Goal: Communication & Community: Share content

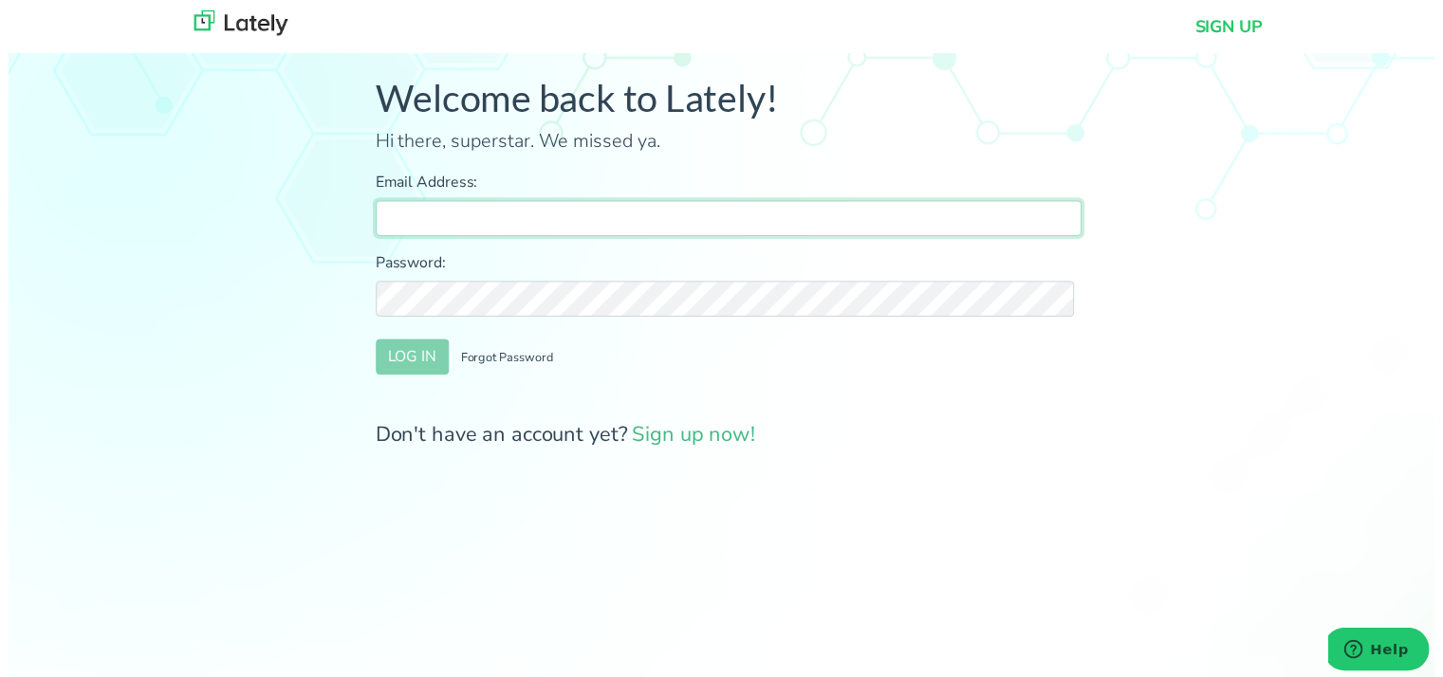
type input "farrukh@clearratemortgage.com"
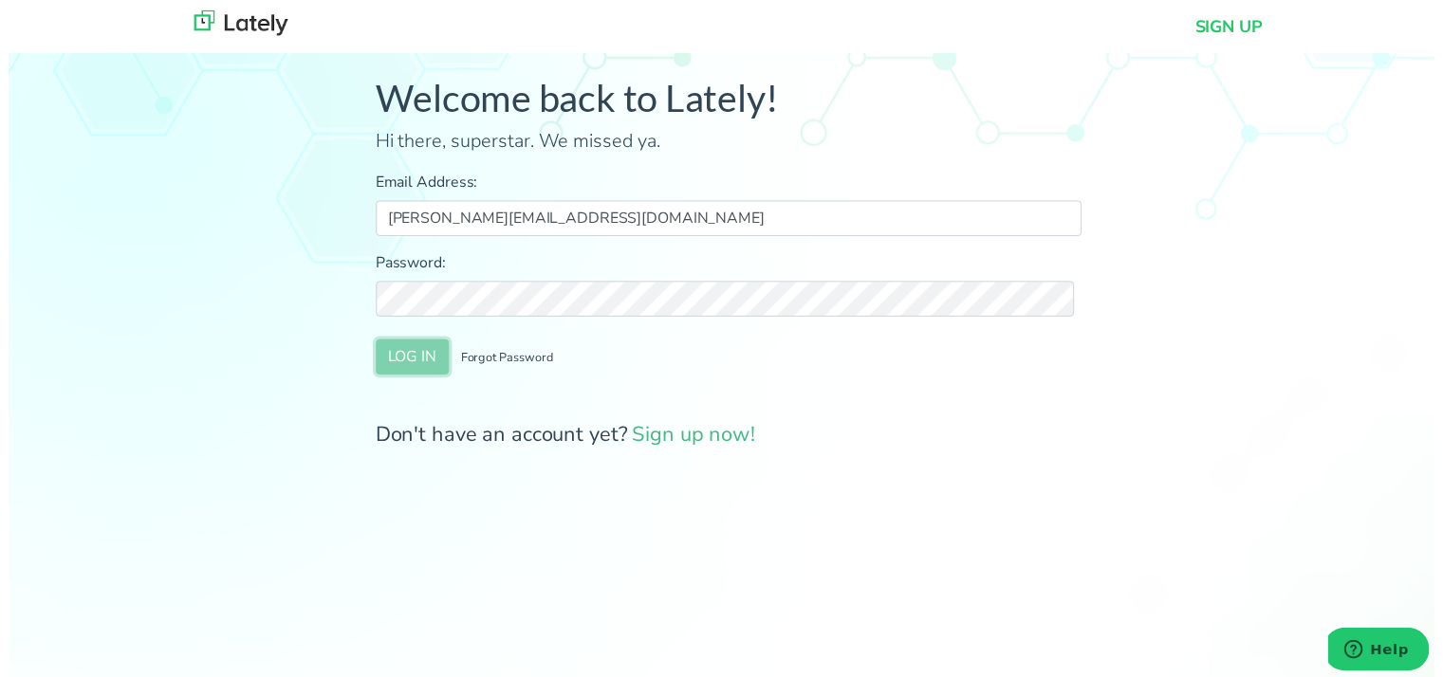
click at [414, 369] on button "LOG IN" at bounding box center [409, 361] width 74 height 36
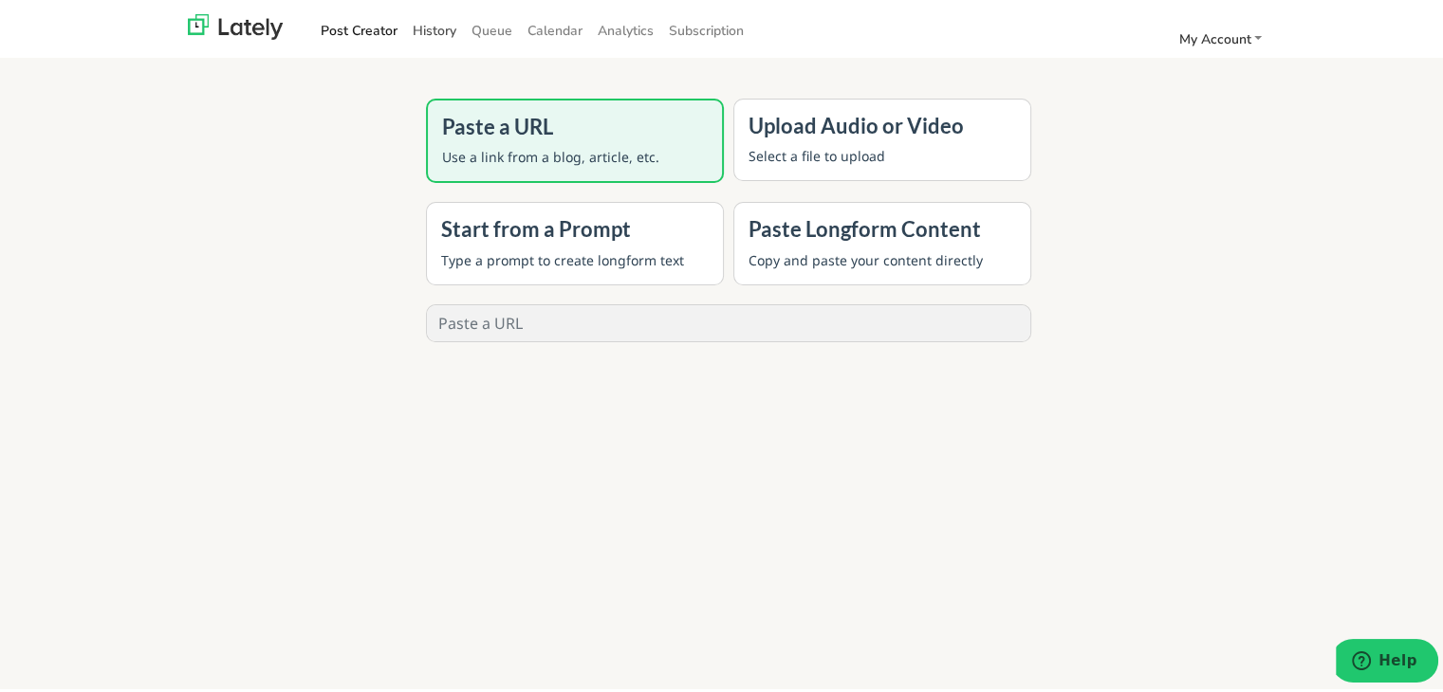
click at [434, 23] on link "History" at bounding box center [434, 26] width 59 height 31
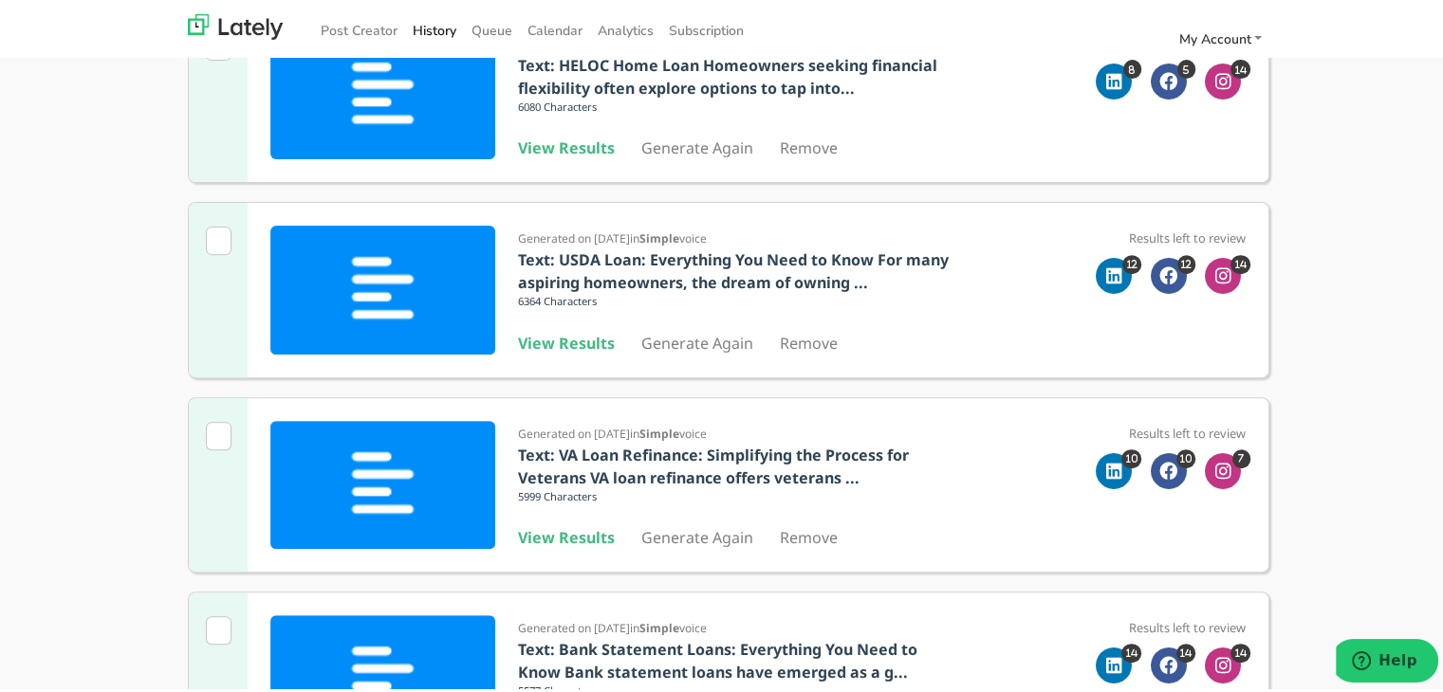
scroll to position [664, 0]
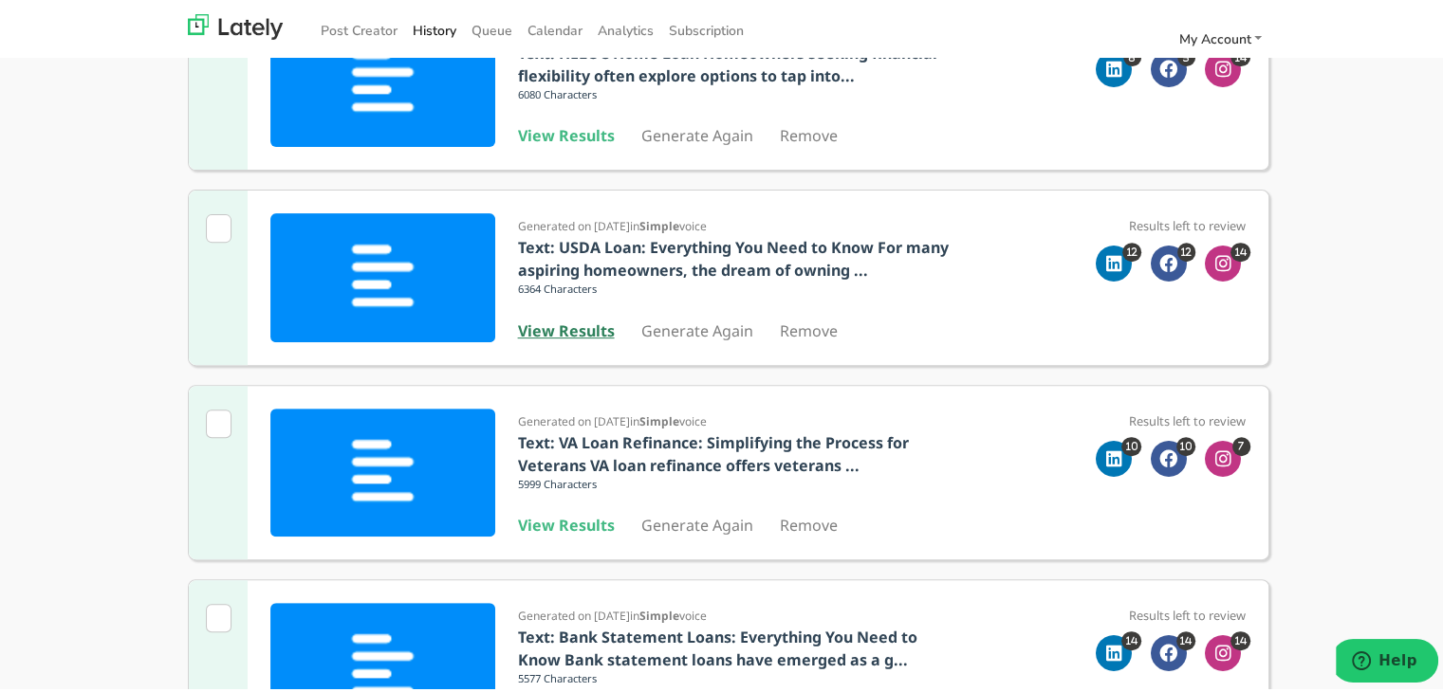
click at [573, 317] on b "View Results" at bounding box center [566, 327] width 97 height 21
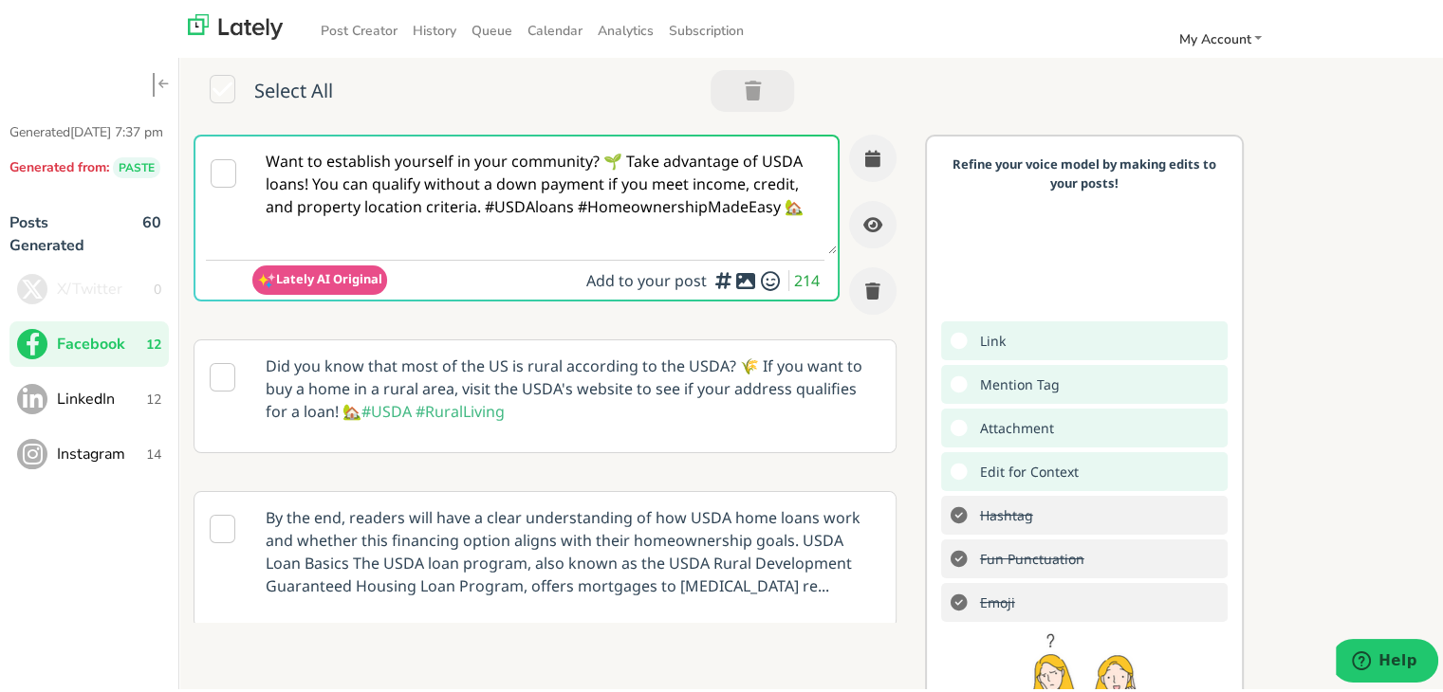
click at [502, 136] on textarea "Want to establish yourself in your community? 🌱 Take advantage of USDA loans! Y…" at bounding box center [544, 192] width 584 height 118
paste textarea "Self-employed in South Carolina? Learn what no-proof-income mortgages (bank sta…"
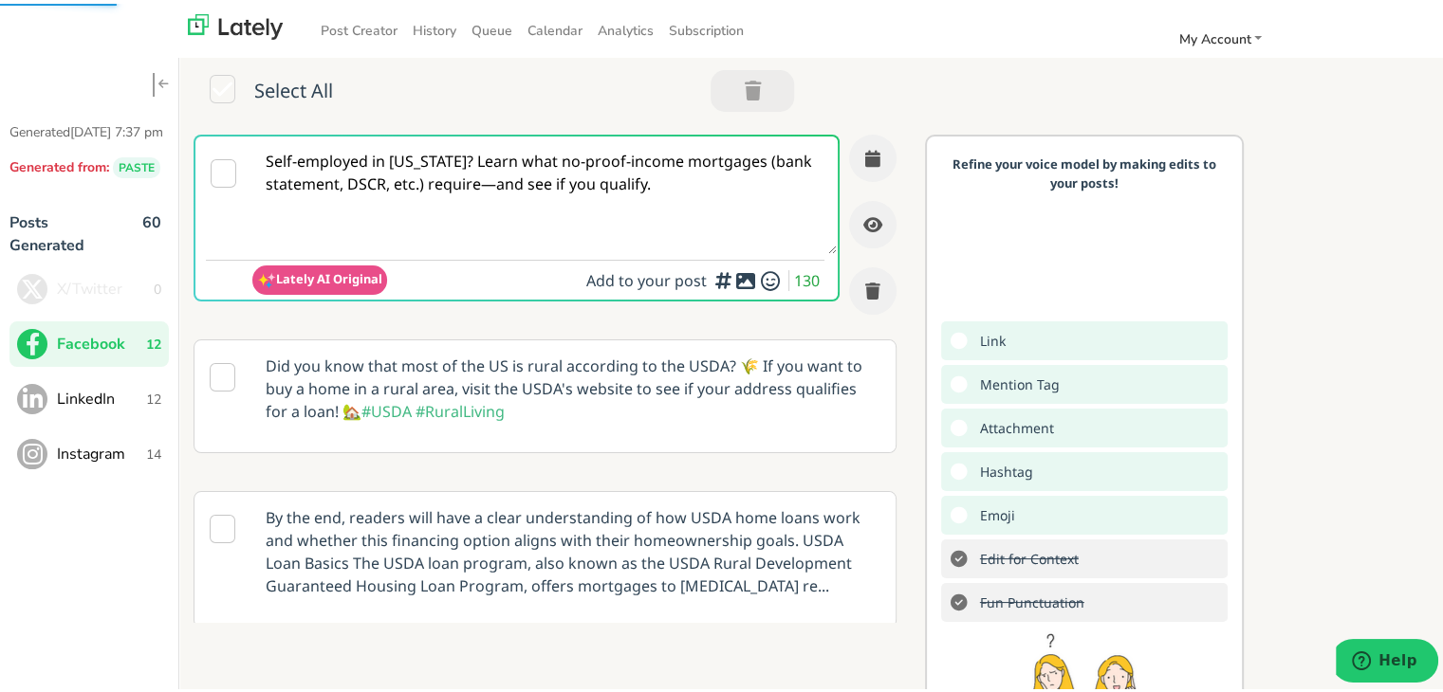
click at [500, 158] on textarea "Self-employed in South Carolina? Learn what no-proof-income mortgages (bank sta…" at bounding box center [544, 192] width 584 height 118
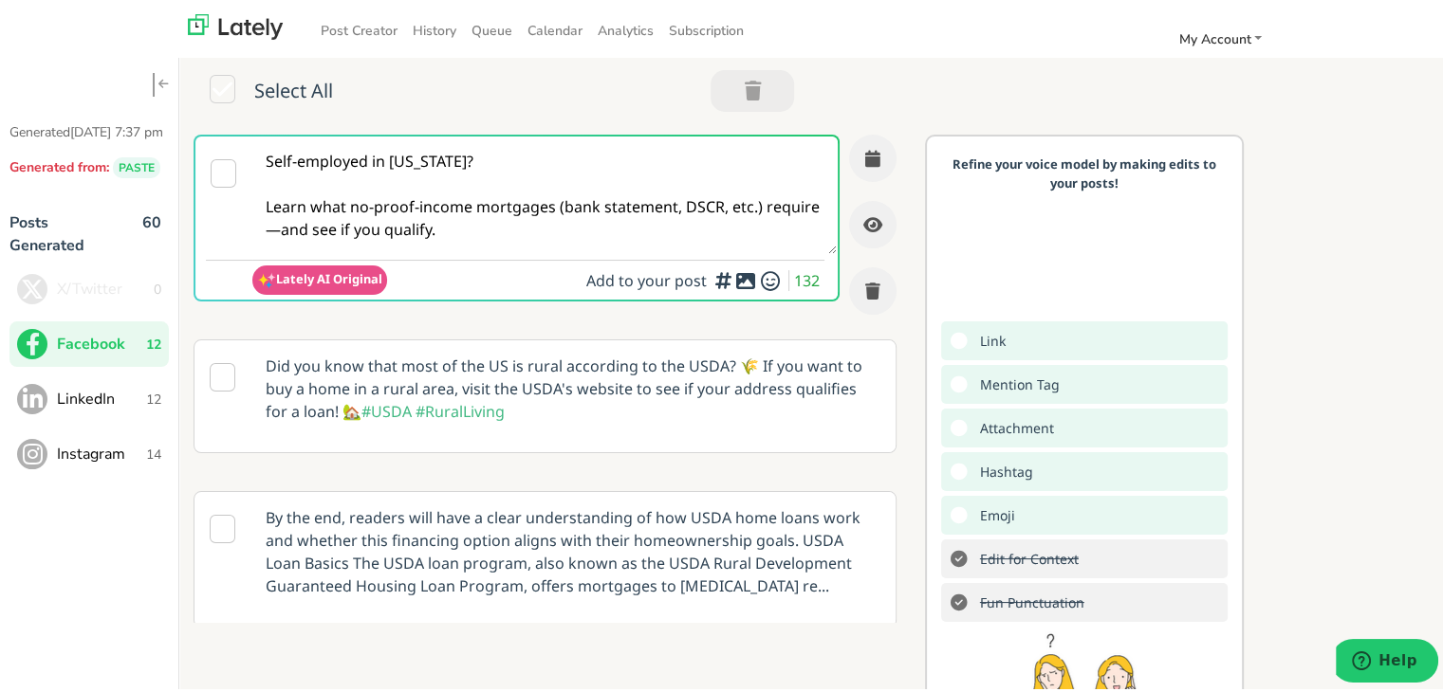
click at [330, 224] on textarea "Self-employed in South Carolina? Learn what no-proof-income mortgages (bank sta…" at bounding box center [544, 192] width 584 height 118
click at [616, 226] on textarea "Self-employed in South Carolina? Learn what no-proof-income mortgages (bank sta…" at bounding box center [544, 192] width 584 height 118
drag, startPoint x: 554, startPoint y: 206, endPoint x: 755, endPoint y: 202, distance: 201.1
click at [755, 202] on textarea "Self-employed in South Carolina? Learn what no-proof-income mortgages (bank sta…" at bounding box center [544, 192] width 584 height 118
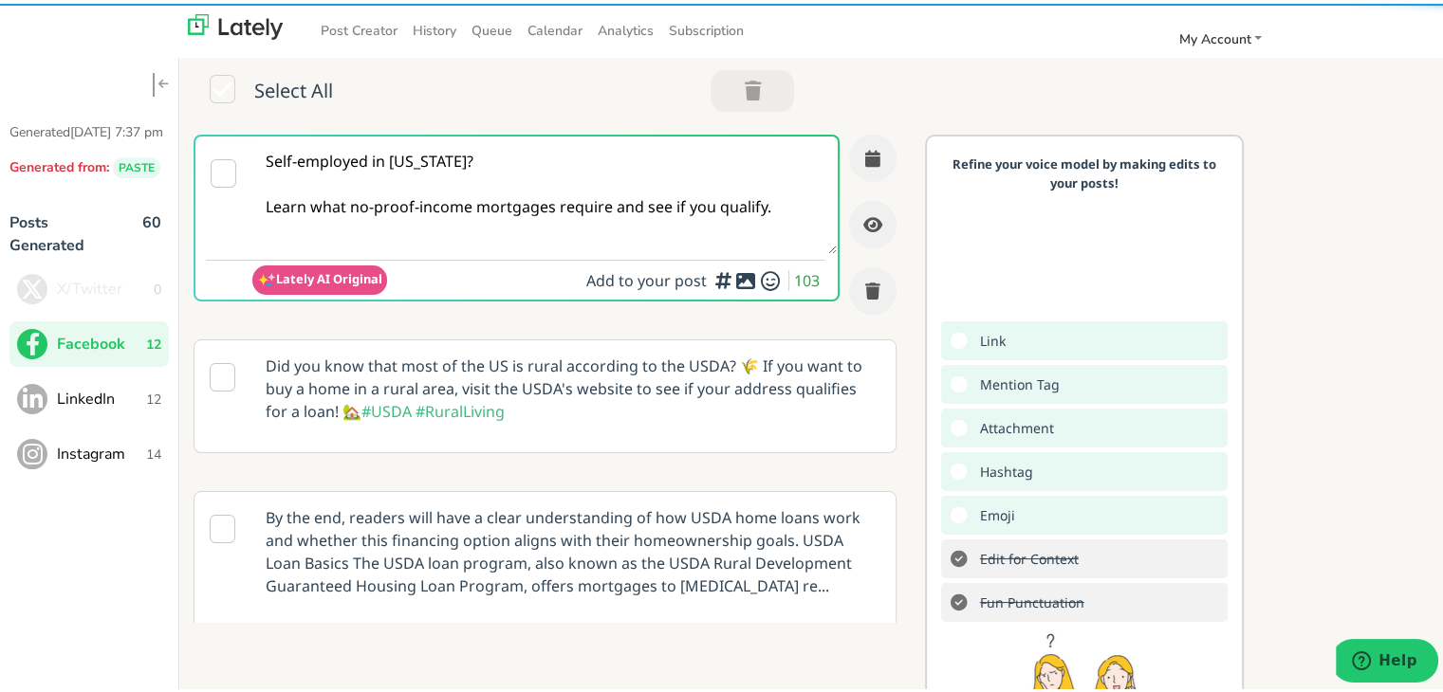
click at [717, 199] on textarea "Self-employed in South Carolina? Learn what no-proof-income mortgages require a…" at bounding box center [544, 192] width 584 height 118
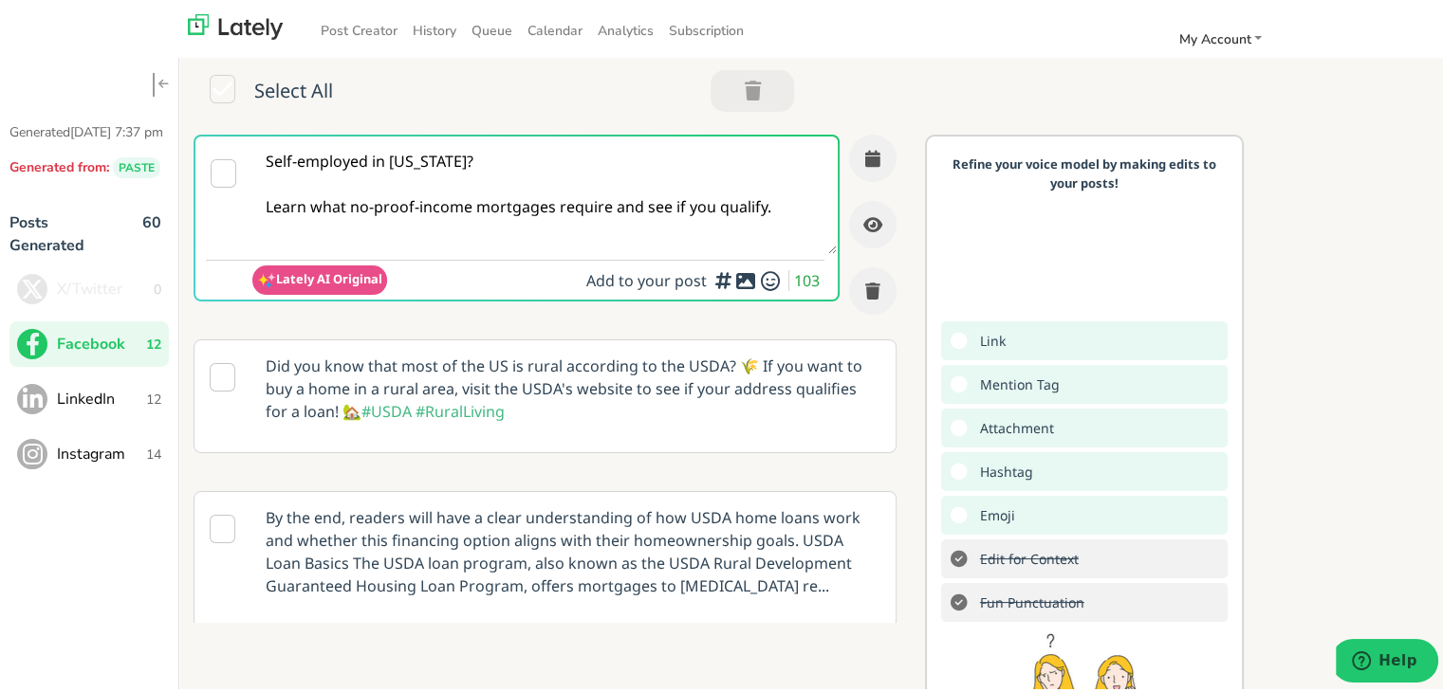
click at [717, 199] on textarea "Self-employed in South Carolina? Learn what no-proof-income mortgages require a…" at bounding box center [544, 192] width 584 height 118
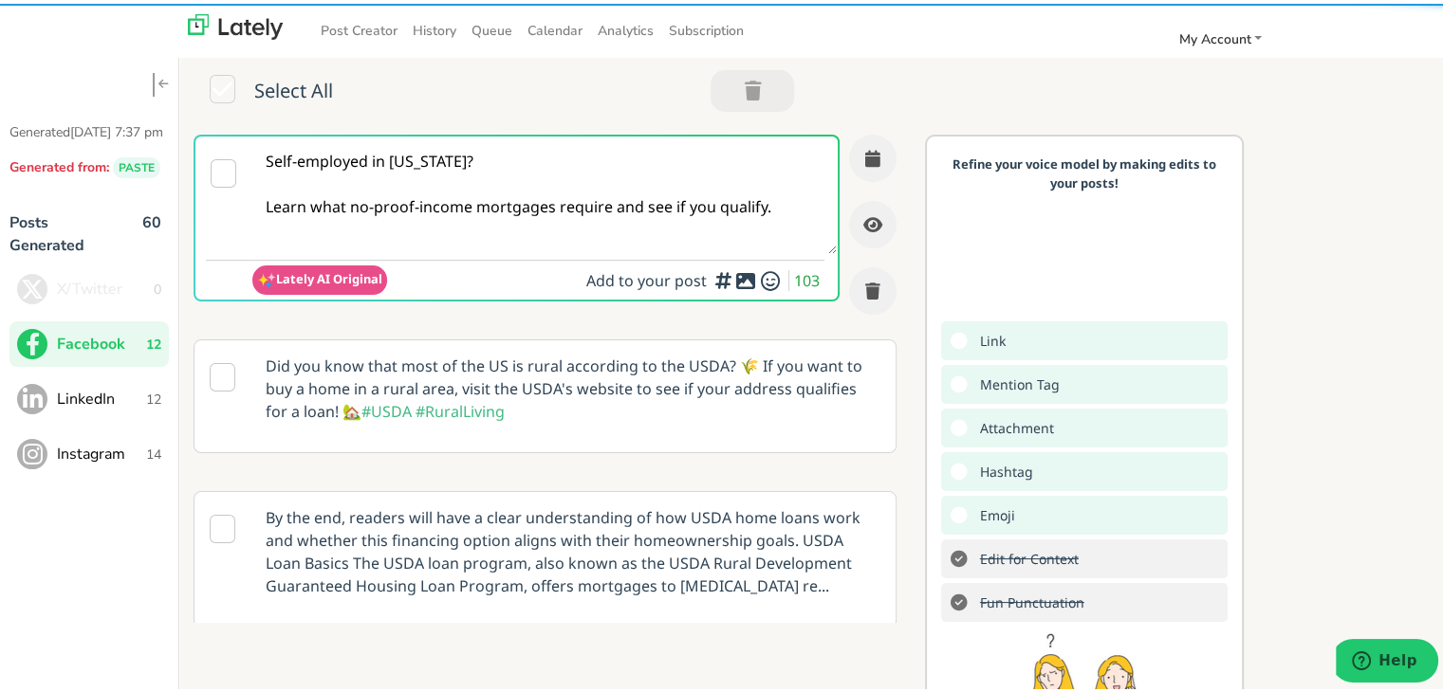
click at [717, 199] on textarea "Self-employed in South Carolina? Learn what no-proof-income mortgages require a…" at bounding box center [544, 192] width 584 height 118
type textarea "Self-employed in South Carolina? Learn what no-proof-income mortgages require a…"
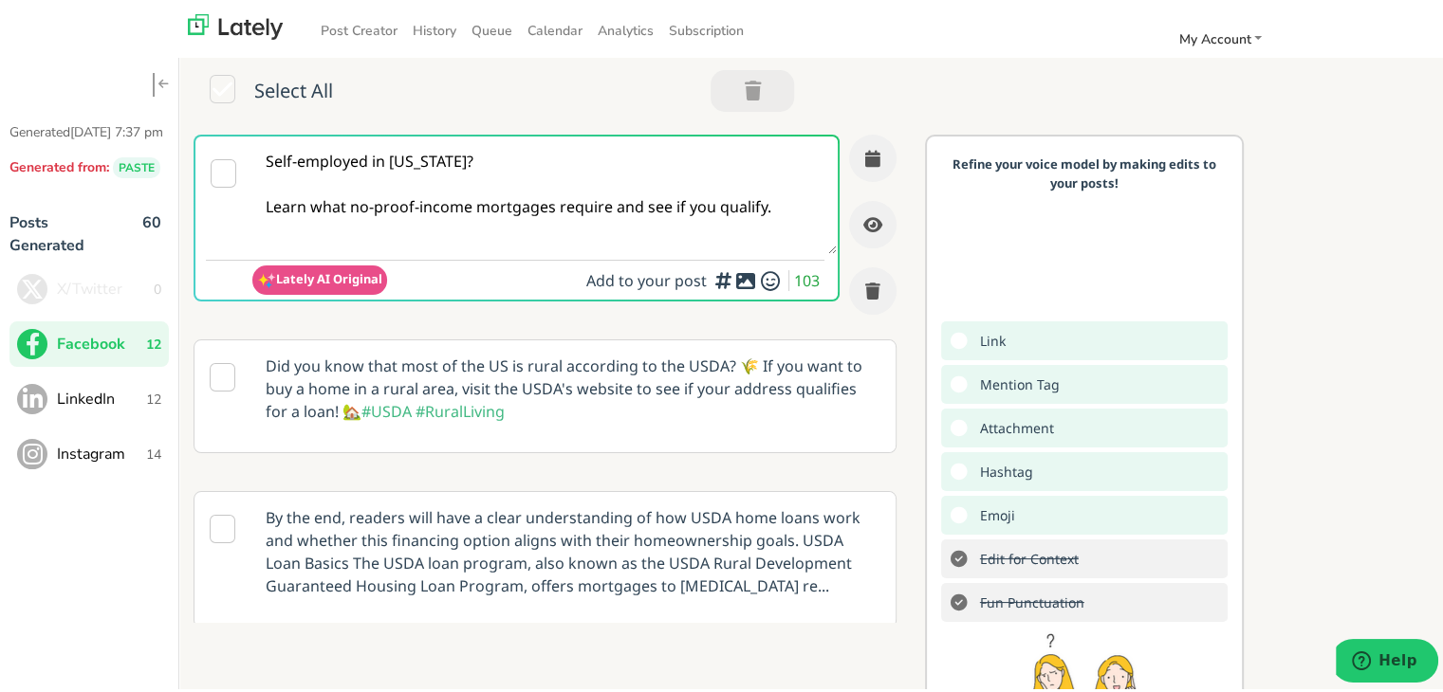
click at [501, 221] on textarea "Self-employed in South Carolina? Learn what no-proof-income mortgages require a…" at bounding box center [544, 192] width 584 height 118
click at [656, 220] on textarea "Self-employed in South Carolina? Learn what no-proof-income mortgages require a…" at bounding box center [544, 192] width 584 height 118
click at [758, 193] on textarea "Self-employed in South Carolina? Learn what no-proof-income mortgages require a…" at bounding box center [544, 192] width 584 height 118
click at [772, 212] on textarea "Self-employed in South Carolina? Learn what no-proof-income mortgages require a…" at bounding box center [544, 192] width 584 height 118
click at [770, 202] on textarea "Self-employed in South Carolina? Learn what no-proof-income mortgages require a…" at bounding box center [544, 192] width 584 height 118
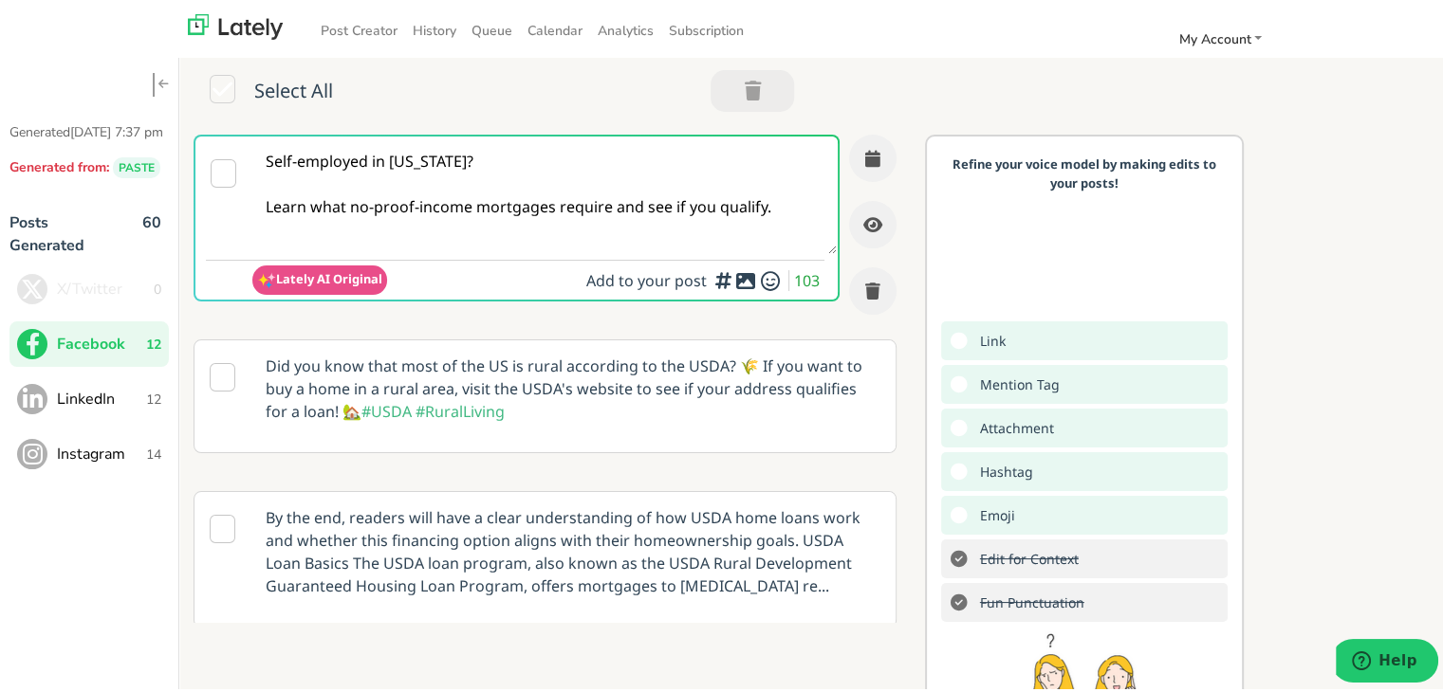
click at [758, 209] on textarea "Self-employed in South Carolina? Learn what no-proof-income mortgages require a…" at bounding box center [544, 192] width 584 height 118
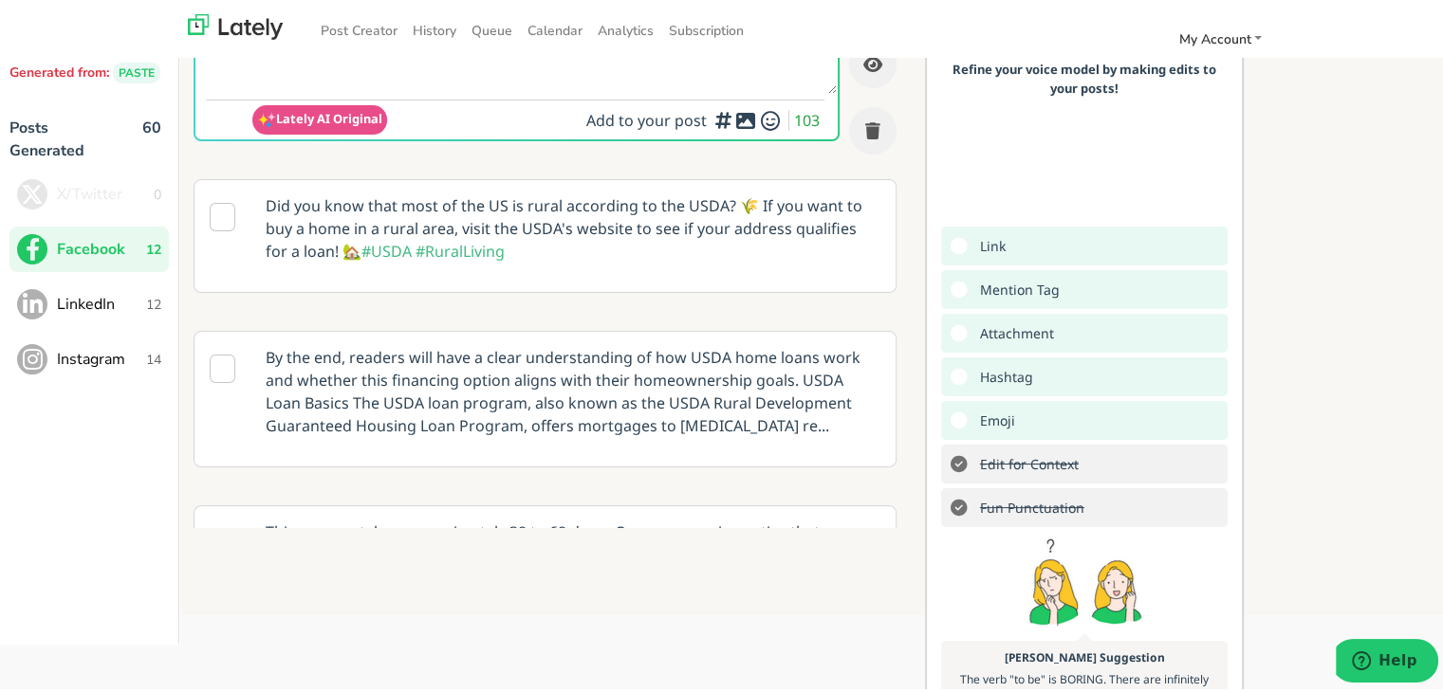
scroll to position [95, 0]
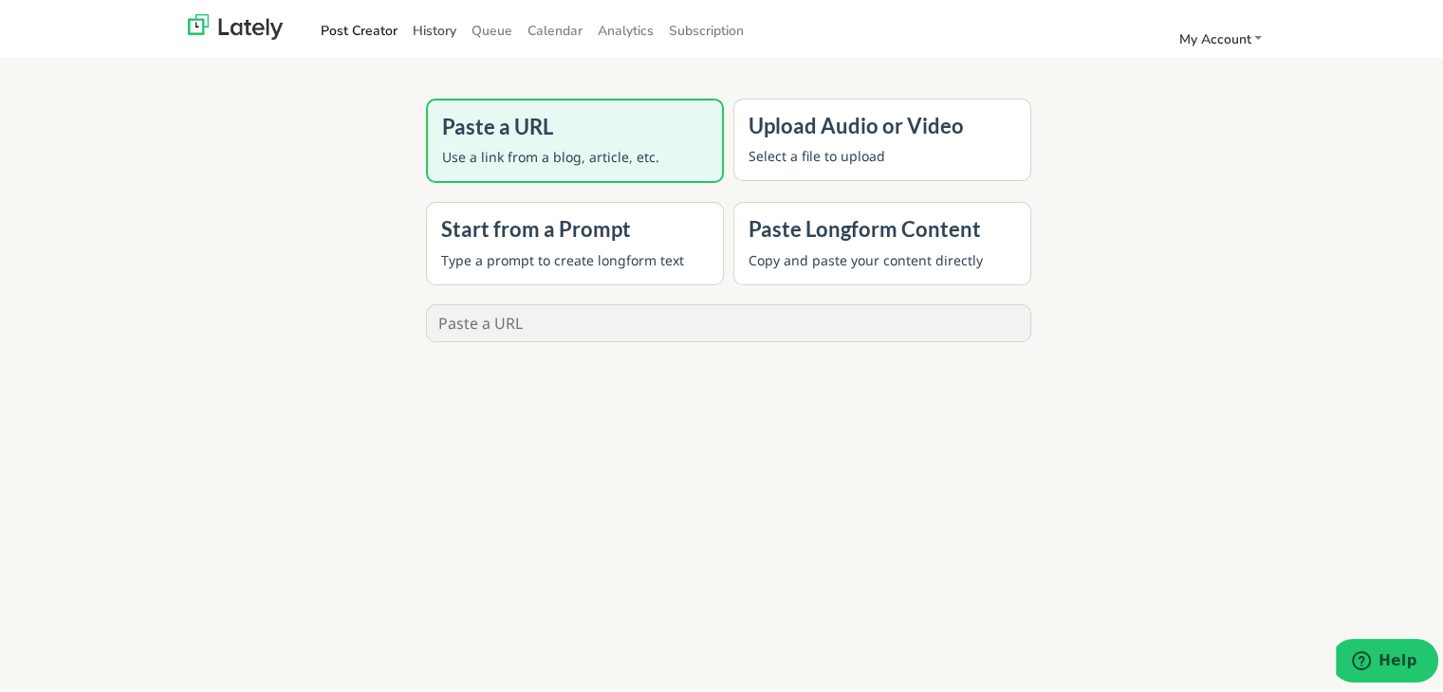
click at [446, 31] on link "History" at bounding box center [434, 26] width 59 height 31
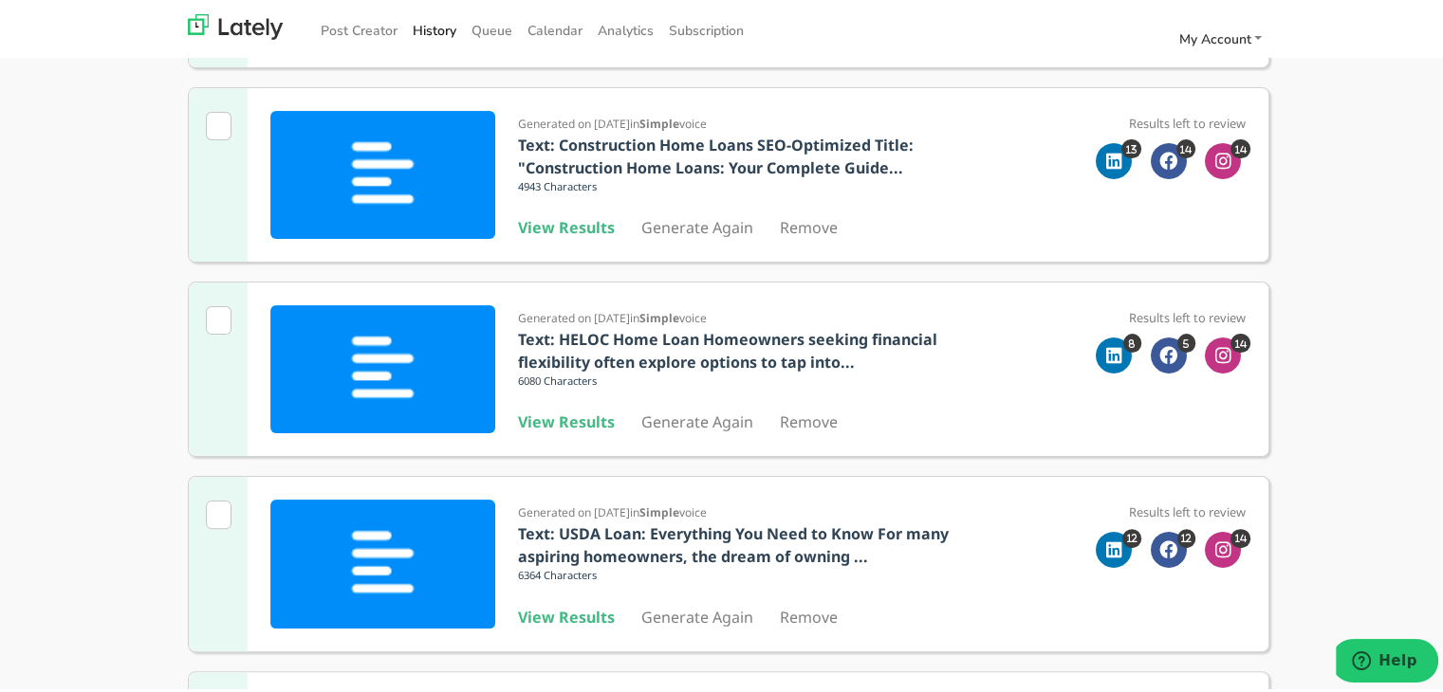
scroll to position [379, 0]
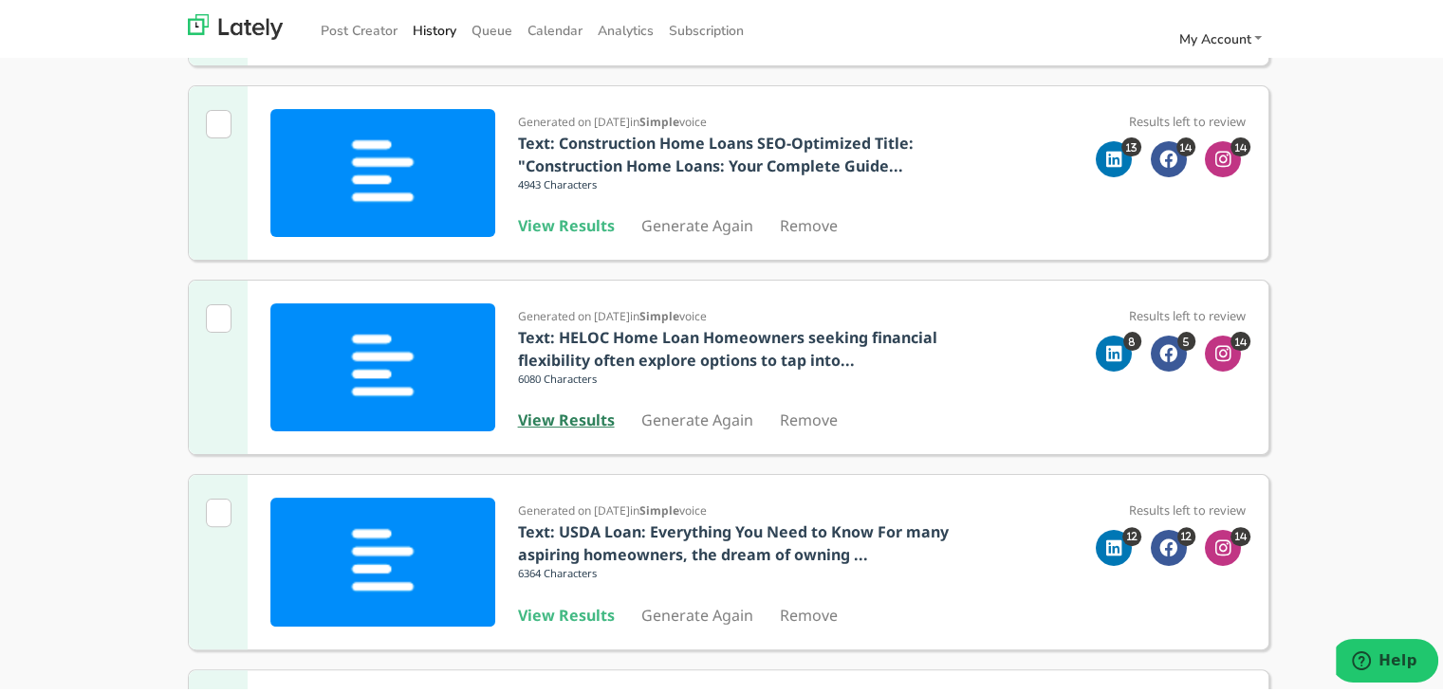
click at [547, 423] on b "View Results" at bounding box center [566, 416] width 97 height 21
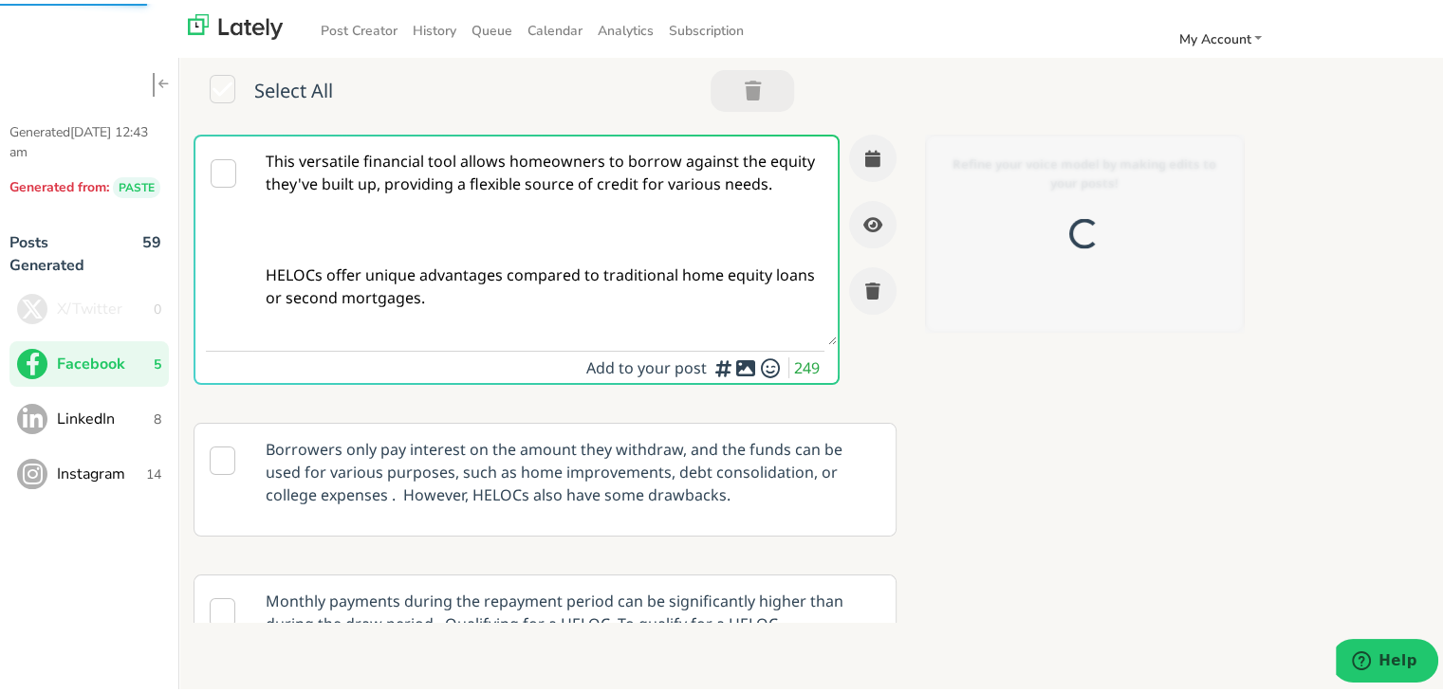
click at [416, 255] on textarea "This versatile financial tool allows homeowners to borrow against the equity th…" at bounding box center [544, 237] width 584 height 209
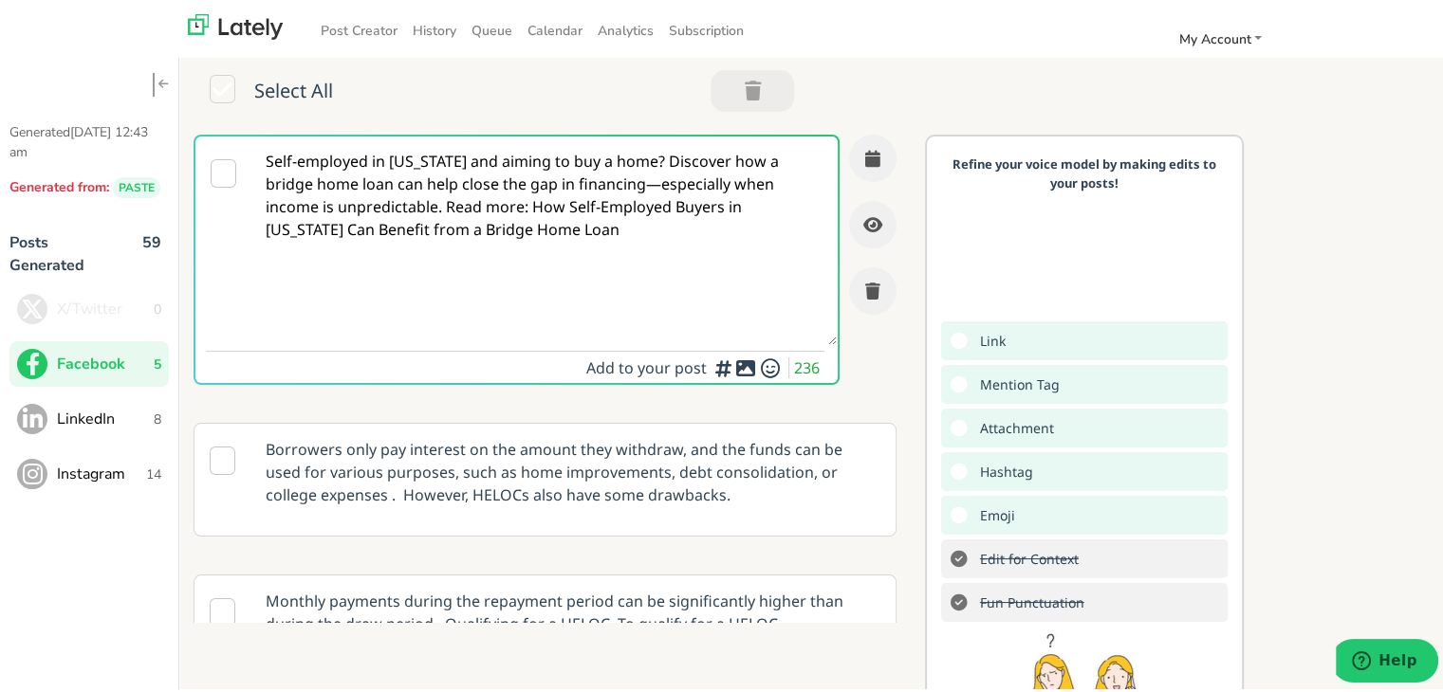
click at [511, 244] on textarea "Self-employed in [US_STATE] and aiming to buy a home? Discover how a bridge hom…" at bounding box center [544, 237] width 584 height 209
click at [624, 158] on textarea "Self-employed in [US_STATE] and aiming to buy a home? Discover how a bridge hom…" at bounding box center [544, 237] width 584 height 209
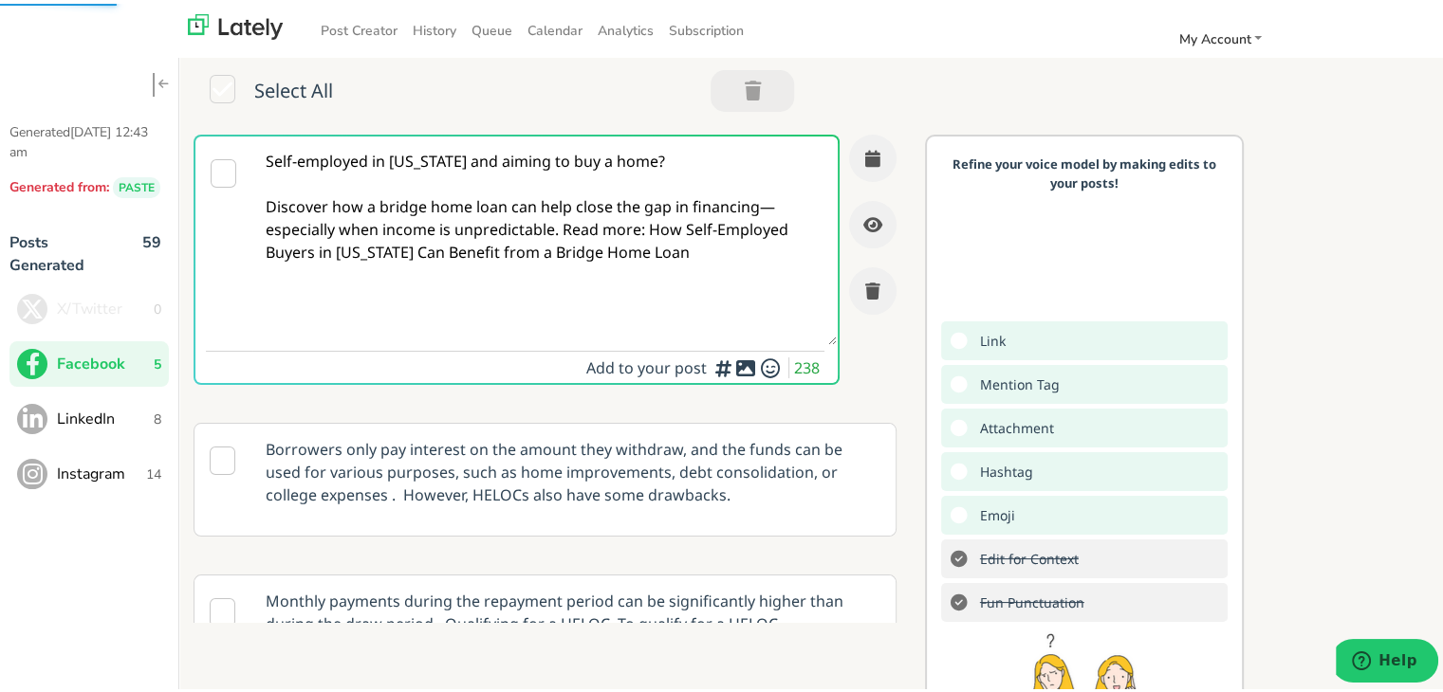
click at [576, 221] on textarea "Self-employed in [US_STATE] and aiming to buy a home? Discover how a bridge hom…" at bounding box center [544, 237] width 584 height 209
click at [563, 229] on textarea "Self-employed in [US_STATE] and aiming to buy a home? Discover how a bridge hom…" at bounding box center [544, 237] width 584 height 209
click at [562, 228] on textarea "Self-employed in [US_STATE] and aiming to buy a home? Discover how a bridge hom…" at bounding box center [544, 237] width 584 height 209
click at [562, 229] on textarea "Self-employed in [US_STATE] and aiming to buy a home? Discover how a bridge hom…" at bounding box center [544, 237] width 584 height 209
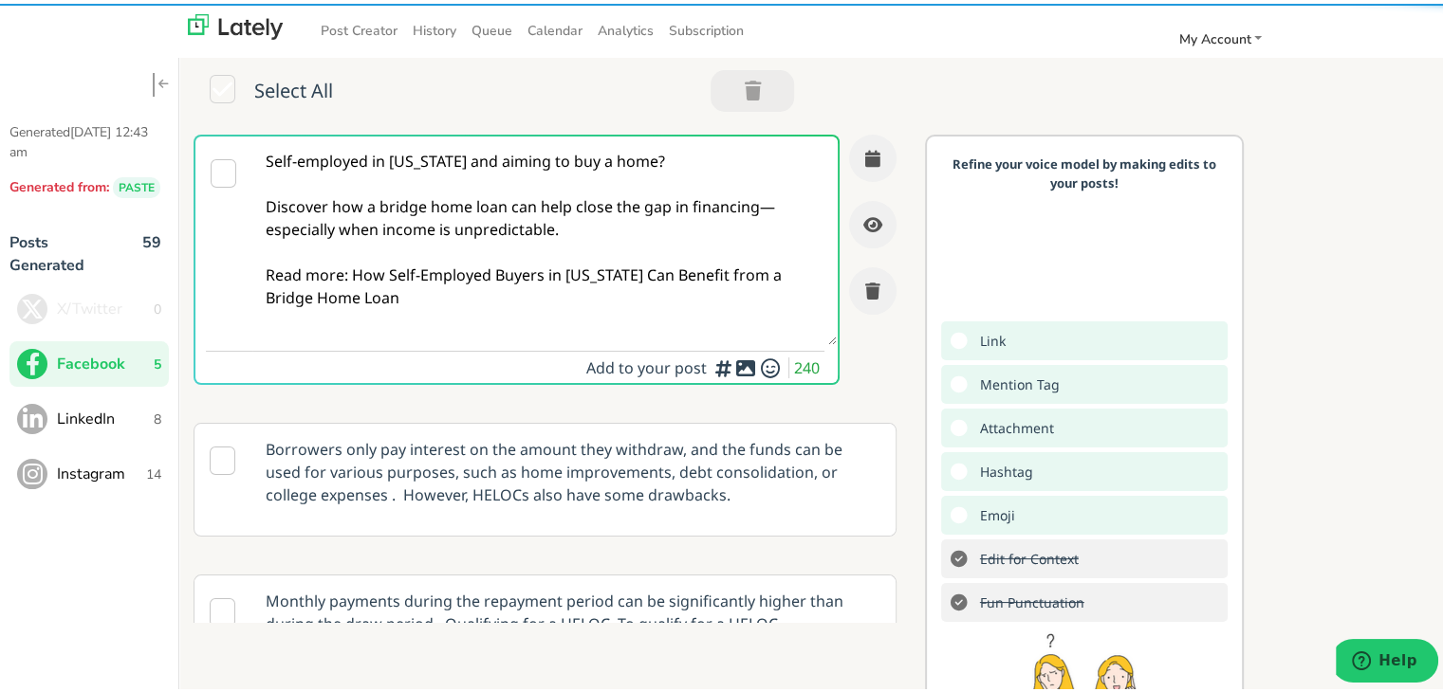
drag, startPoint x: 478, startPoint y: 331, endPoint x: 353, endPoint y: 267, distance: 140.4
click at [353, 267] on textarea "Self-employed in [US_STATE] and aiming to buy a home? Discover how a bridge hom…" at bounding box center [544, 237] width 584 height 209
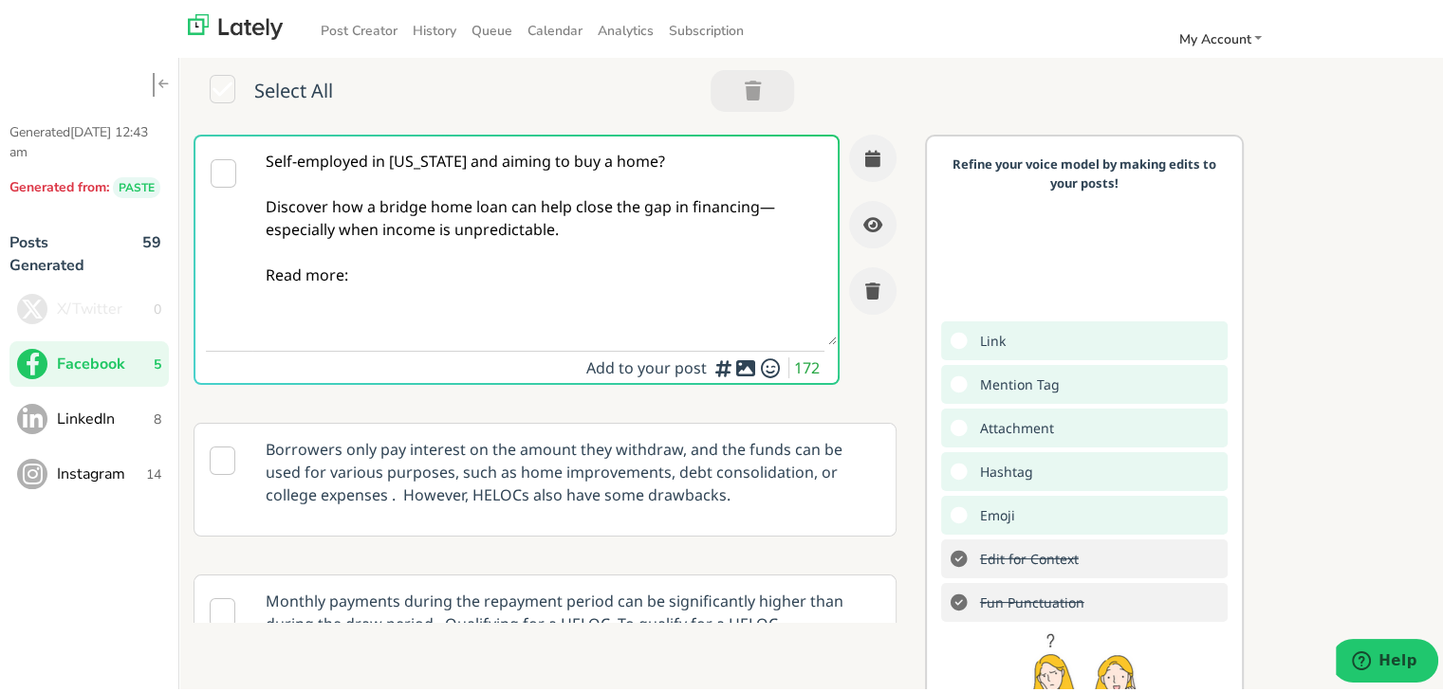
paste textarea "[URL][DOMAIN_NAME][US_STATE]"
click at [679, 278] on textarea "Self-employed in [US_STATE] and aiming to buy a home? Discover how a bridge hom…" at bounding box center [544, 237] width 584 height 209
click at [788, 198] on textarea "Self-employed in [US_STATE] and aiming to buy a home? Discover how a bridge hom…" at bounding box center [544, 237] width 584 height 209
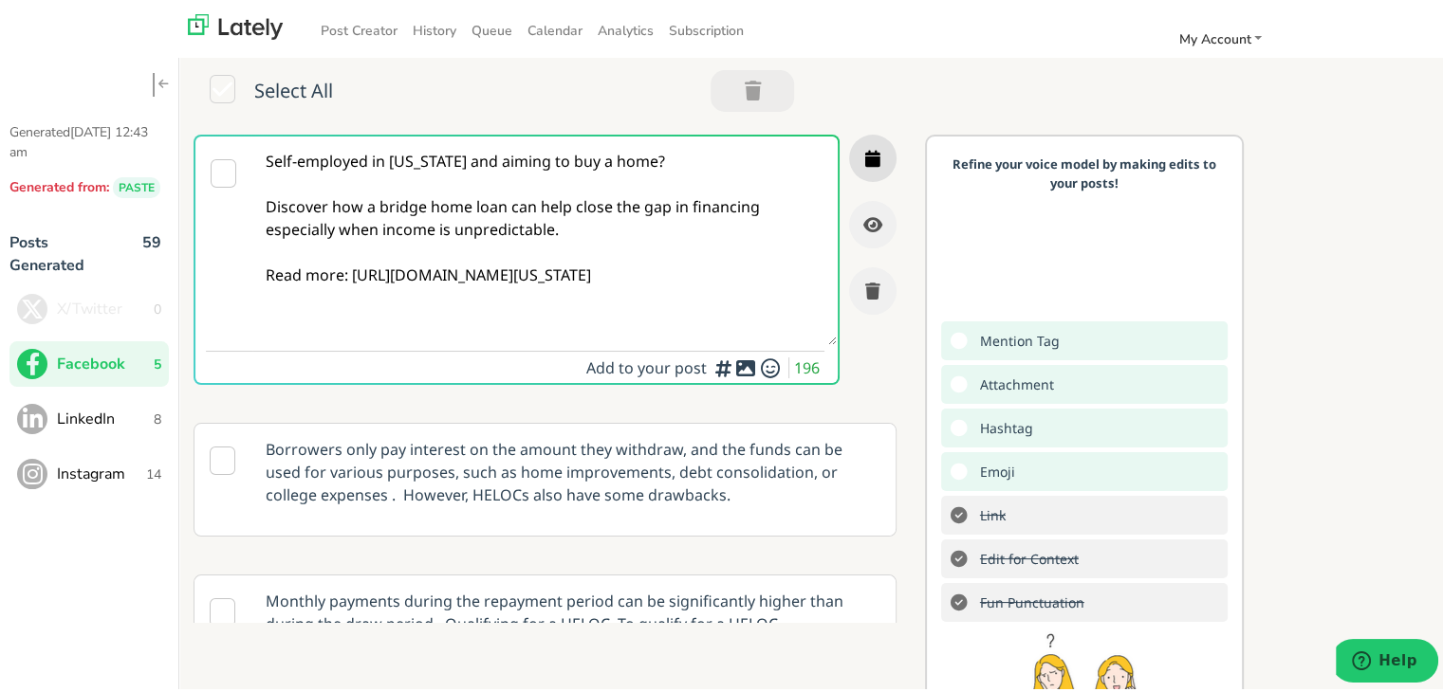
type textarea "Self-employed in [US_STATE] and aiming to buy a home? Discover how a bridge hom…"
click at [865, 150] on icon "button" at bounding box center [872, 154] width 15 height 17
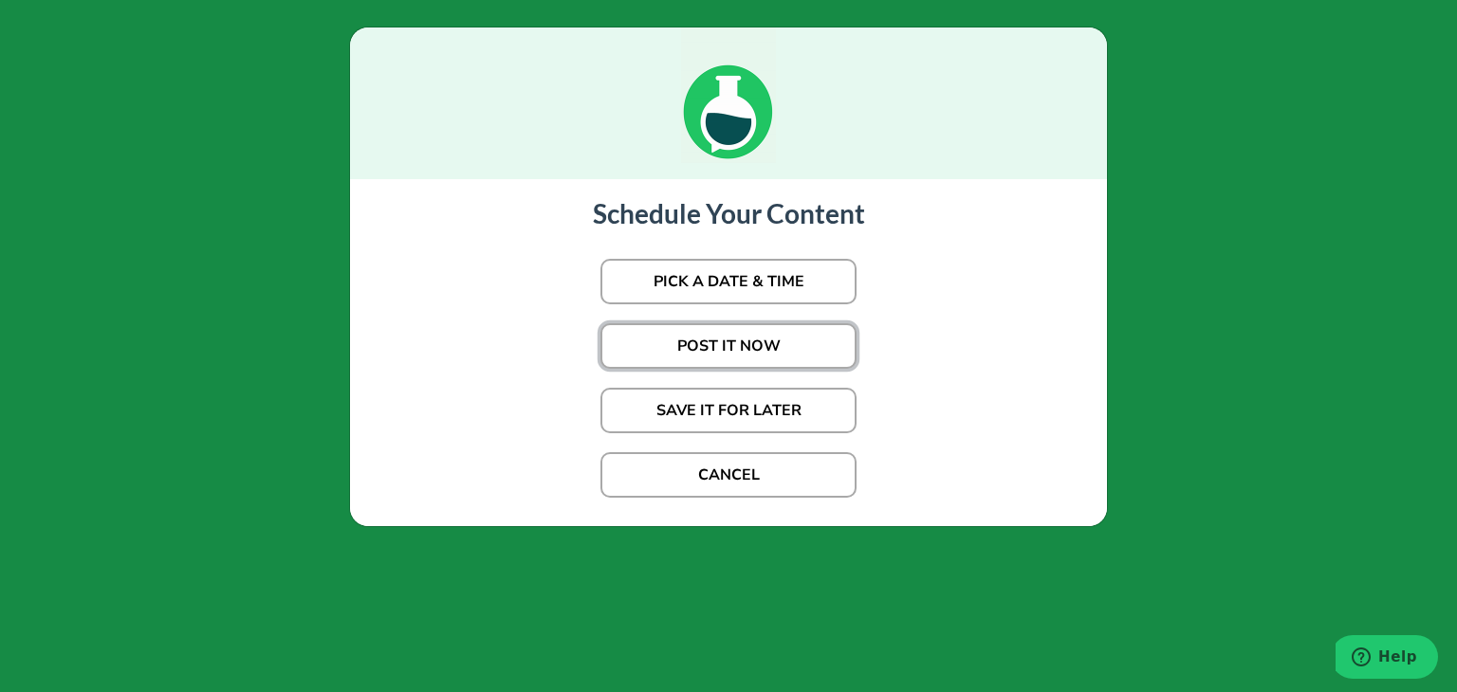
click at [704, 341] on button "POST IT NOW" at bounding box center [728, 346] width 256 height 46
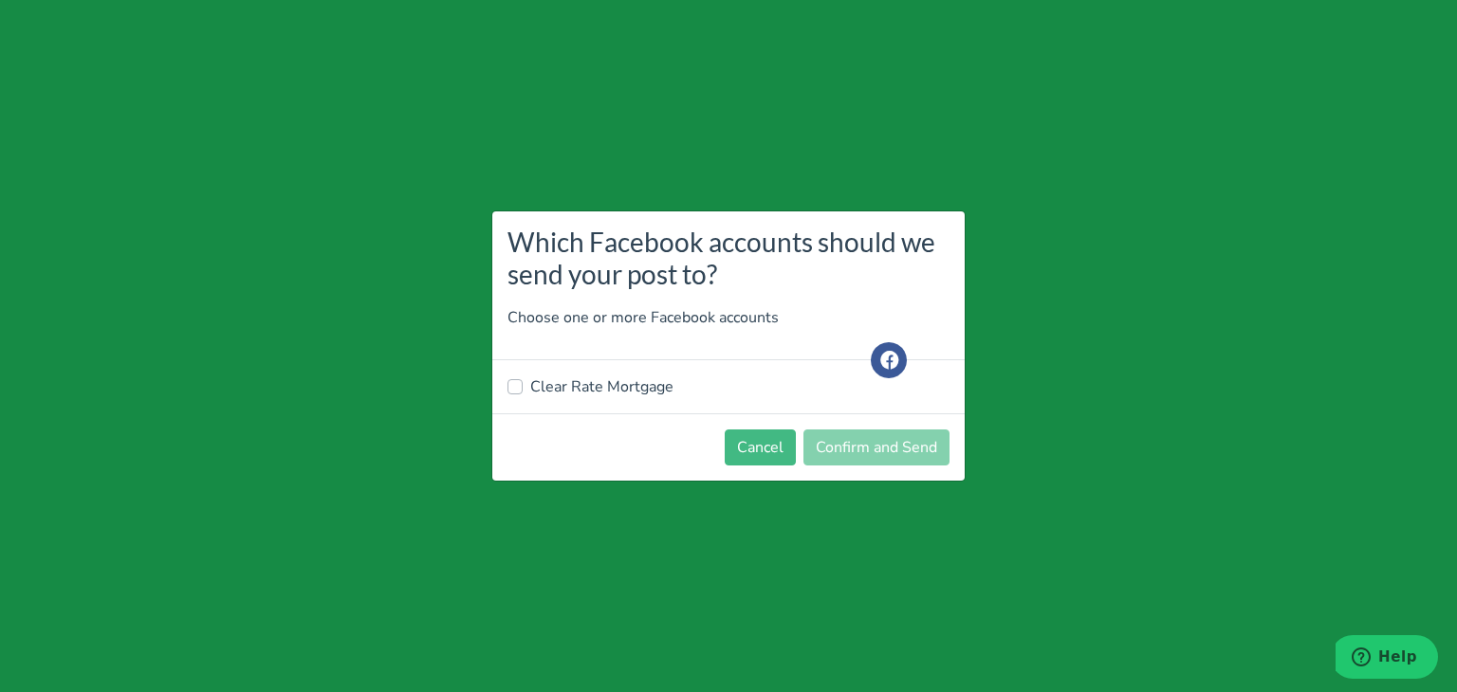
click at [588, 388] on label "Clear Rate Mortgage" at bounding box center [601, 387] width 143 height 23
click at [523, 388] on input "Clear Rate Mortgage" at bounding box center [514, 385] width 15 height 19
checkbox input "true"
click at [831, 437] on button "Confirm and Send" at bounding box center [876, 448] width 146 height 36
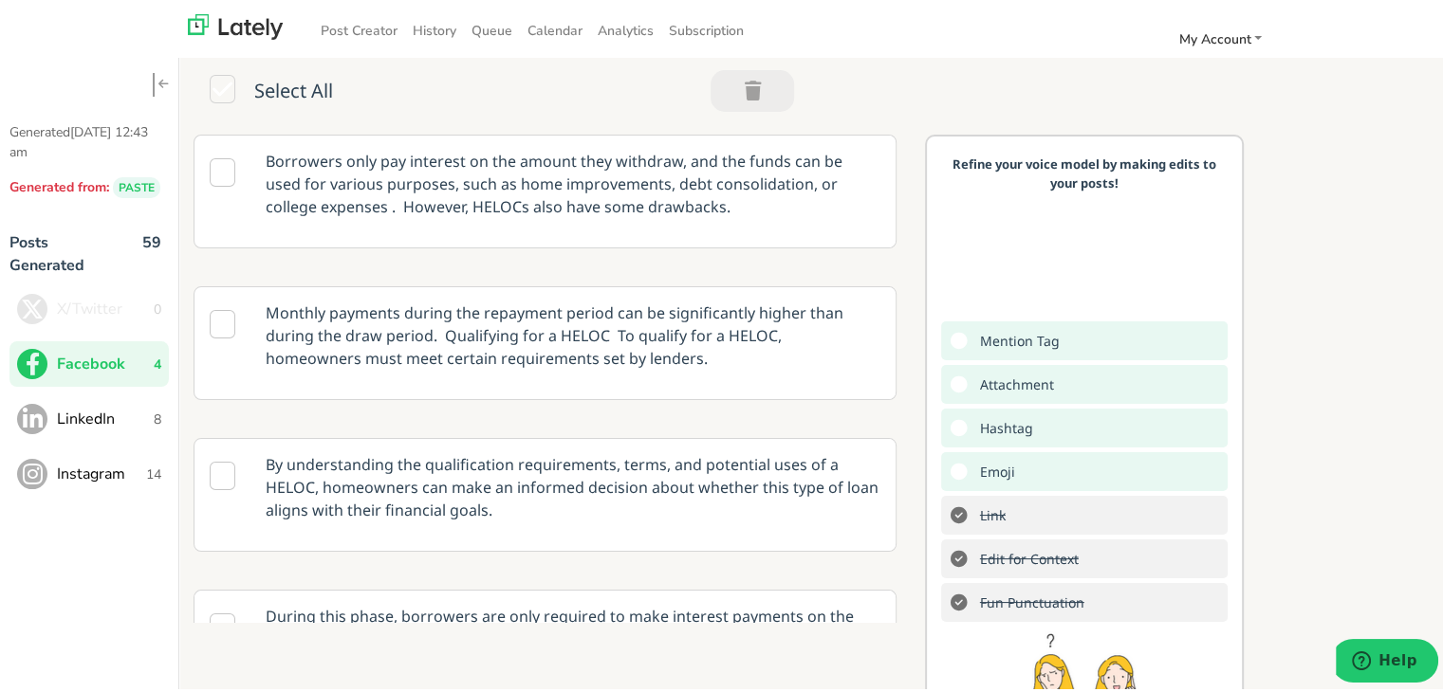
click at [125, 407] on span "LinkedIn" at bounding box center [105, 415] width 97 height 23
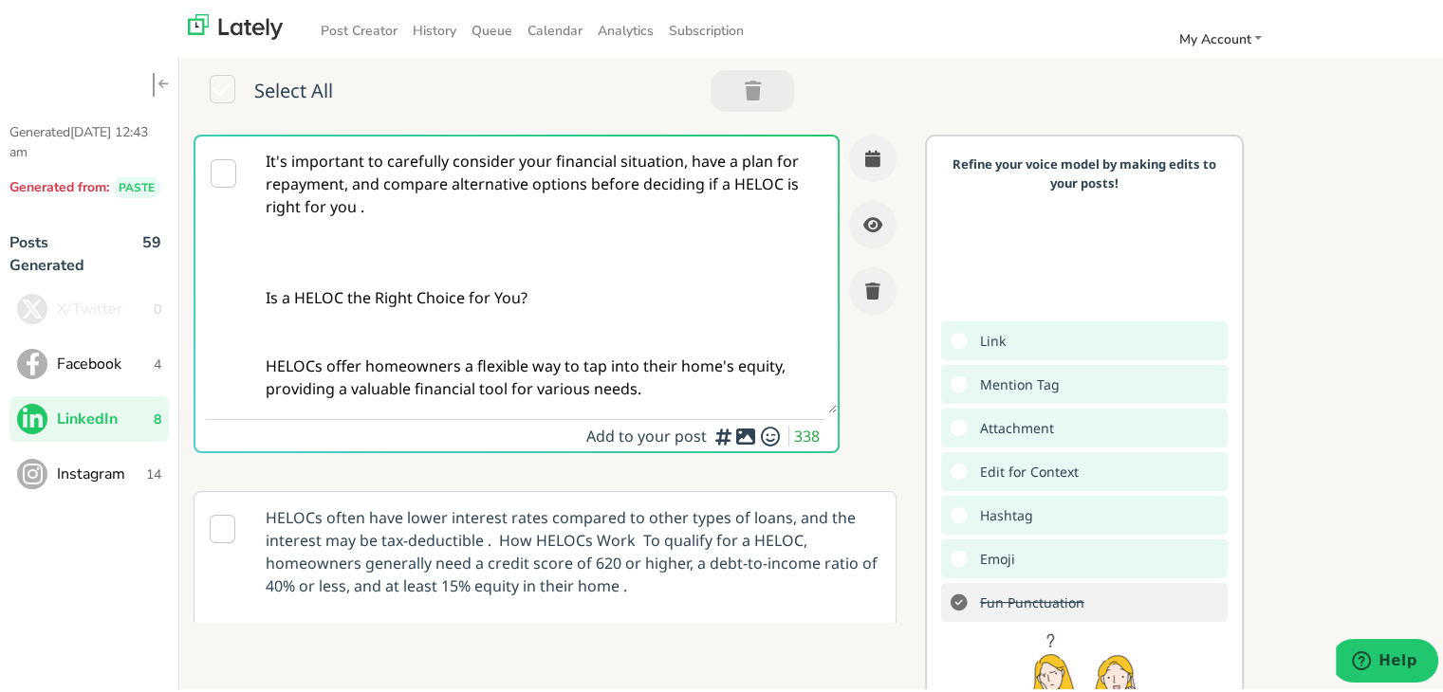
paste textarea "Self-employed homebuyers in [US_STATE]: a bridge home loan may offer the flexib…"
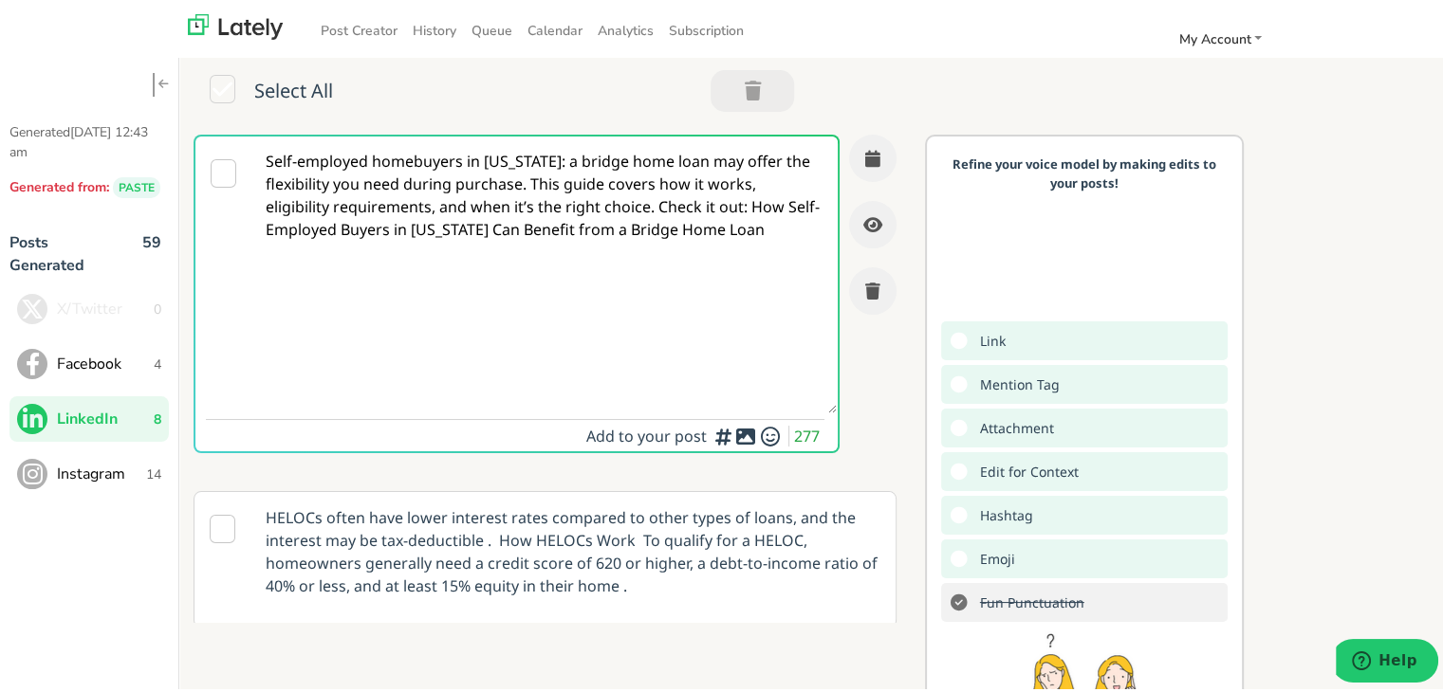
click at [438, 216] on textarea "Self-employed homebuyers in [US_STATE]: a bridge home loan may offer the flexib…" at bounding box center [544, 271] width 584 height 277
click at [527, 183] on textarea "Self-employed homebuyers in [US_STATE]: a bridge home loan may offer the flexib…" at bounding box center [544, 271] width 584 height 277
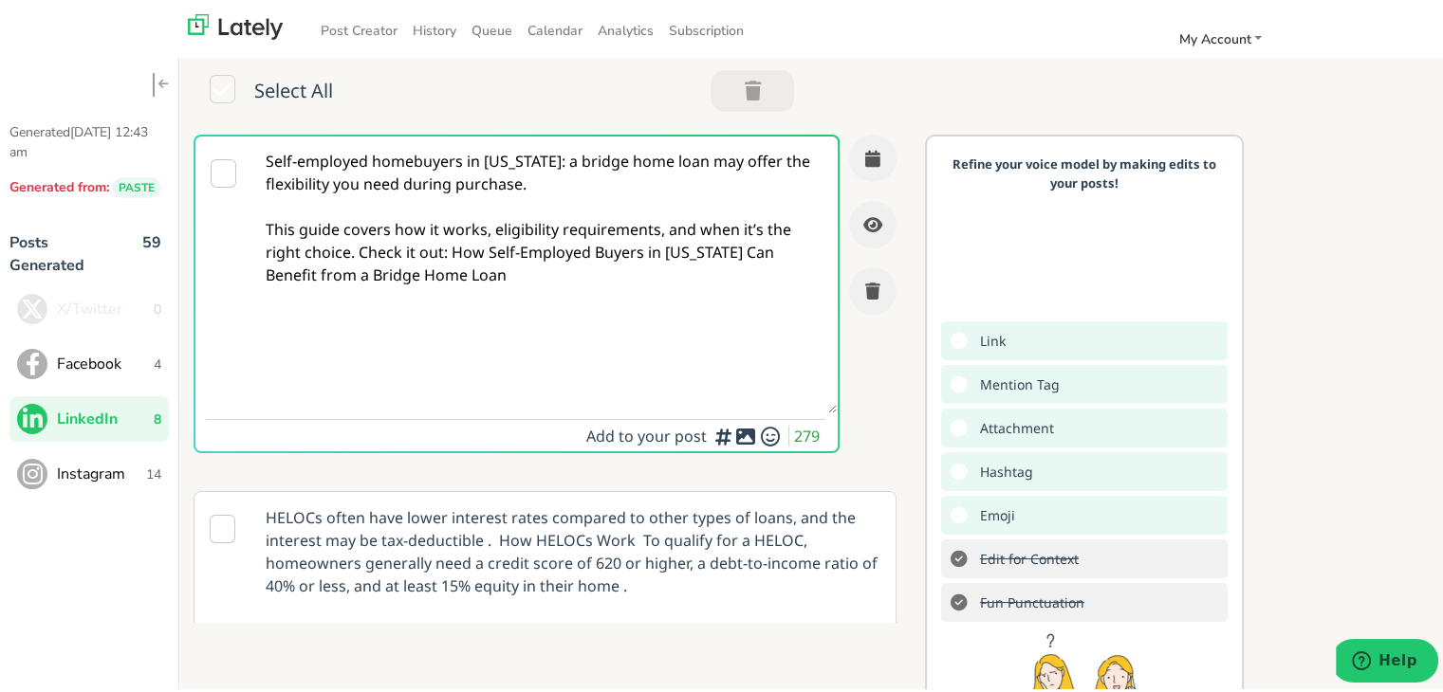
click at [360, 244] on textarea "Self-employed homebuyers in [US_STATE]: a bridge home loan may offer the flexib…" at bounding box center [544, 271] width 584 height 277
click at [345, 251] on textarea "Self-employed homebuyers in [US_STATE]: a bridge home loan may offer the flexib…" at bounding box center [544, 271] width 584 height 277
click at [349, 252] on textarea "Self-employed homebuyers in [US_STATE]: a bridge home loan may offer the flexib…" at bounding box center [544, 271] width 584 height 277
click at [354, 249] on textarea "Self-employed homebuyers in [US_STATE]: a bridge home loan may offer the flexib…" at bounding box center [544, 271] width 584 height 277
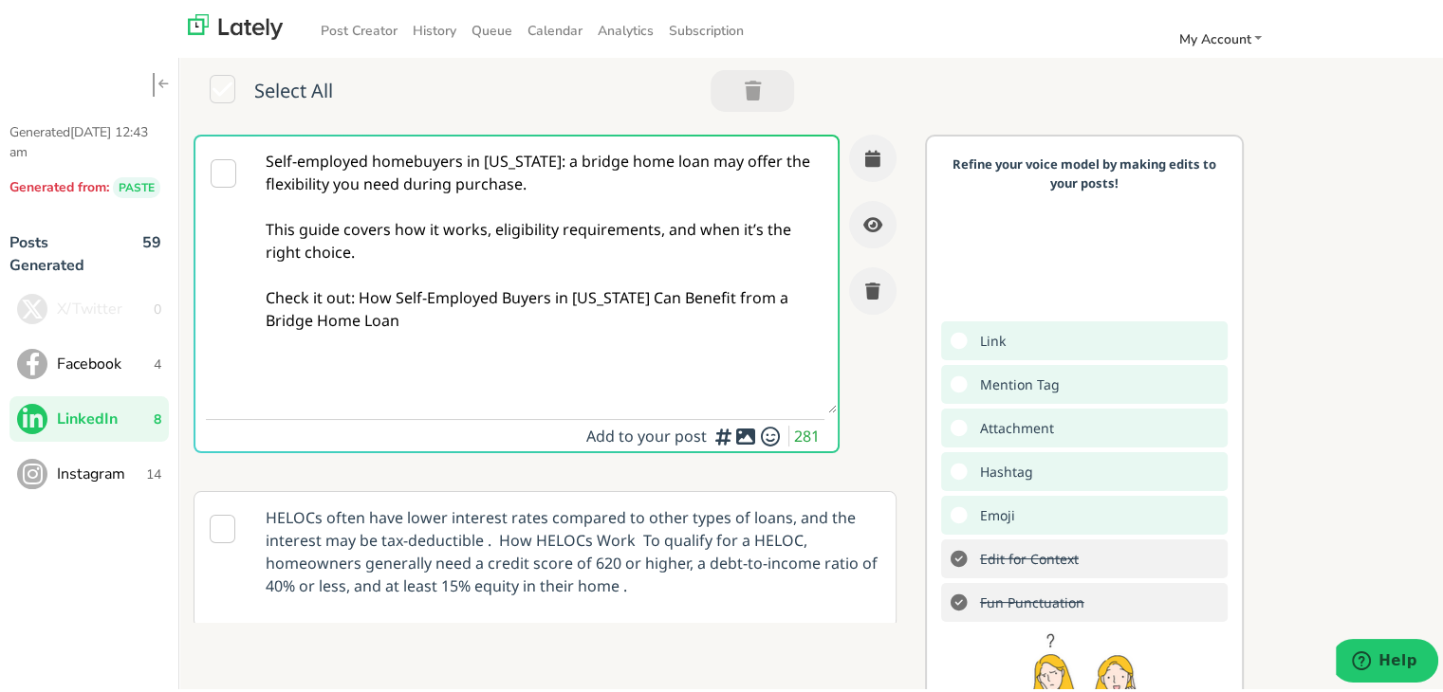
drag, startPoint x: 451, startPoint y: 345, endPoint x: 359, endPoint y: 292, distance: 106.2
click at [359, 292] on textarea "Self-employed homebuyers in [US_STATE]: a bridge home loan may offer the flexib…" at bounding box center [544, 271] width 584 height 277
paste textarea "[URL][DOMAIN_NAME][US_STATE]"
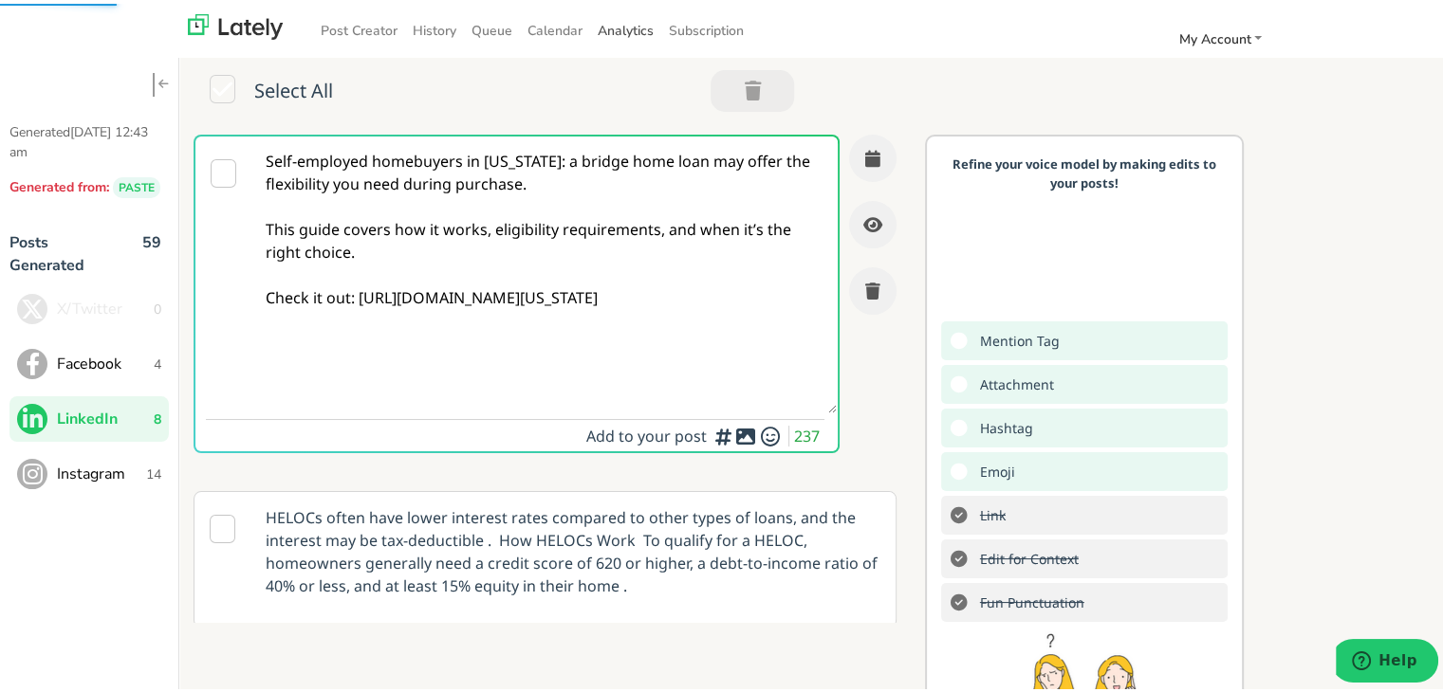
type textarea "Self-employed homebuyers in [US_STATE]: a bridge home loan may offer the flexib…"
click at [849, 156] on button "button" at bounding box center [872, 154] width 47 height 47
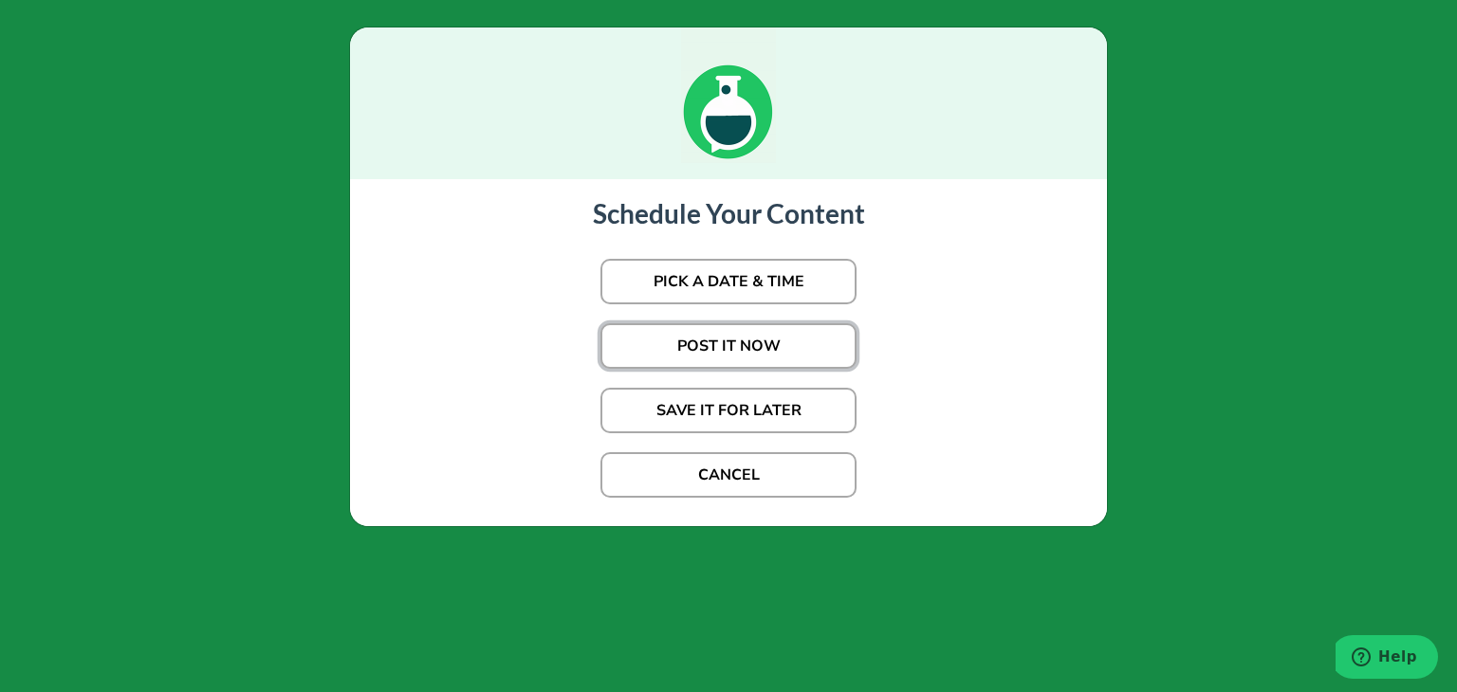
click at [762, 360] on button "POST IT NOW" at bounding box center [728, 346] width 256 height 46
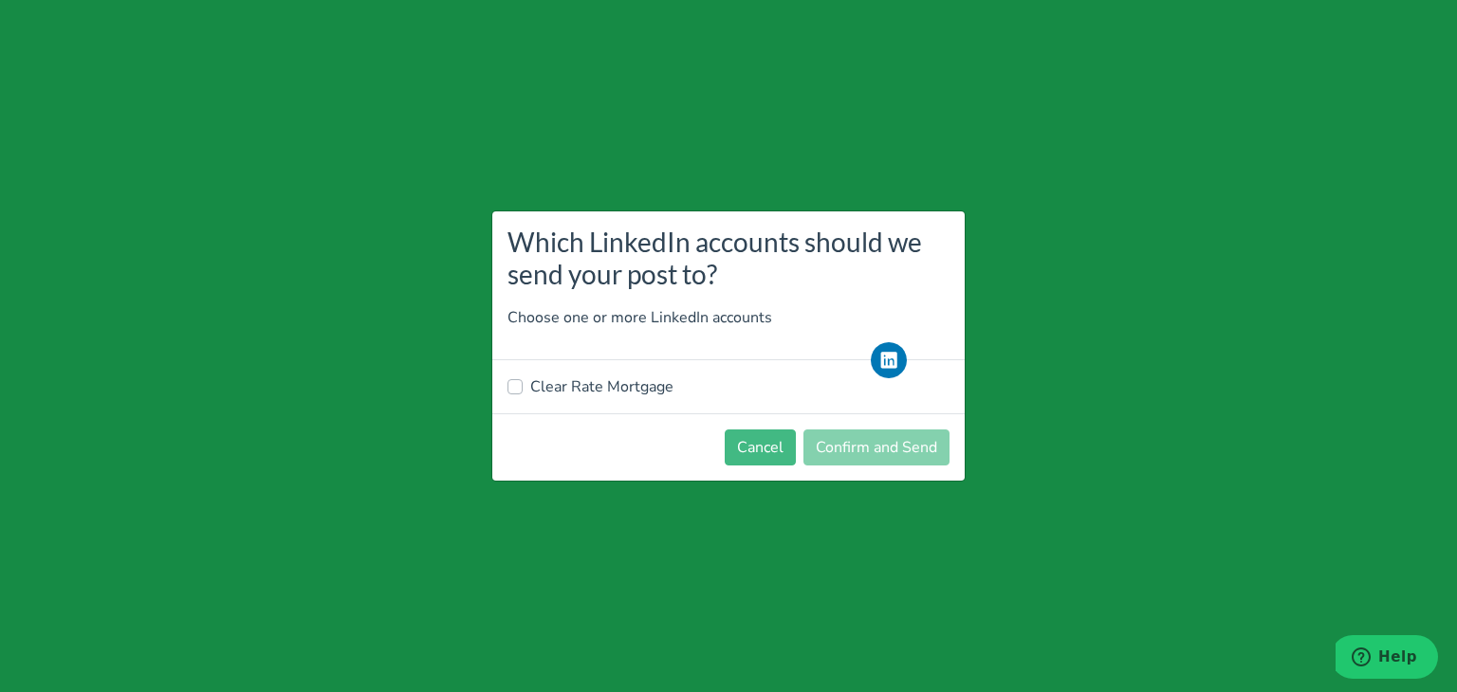
click at [652, 393] on label "Clear Rate Mortgage" at bounding box center [601, 387] width 143 height 23
click at [523, 393] on input "Clear Rate Mortgage" at bounding box center [514, 385] width 15 height 19
checkbox input "true"
click at [899, 449] on button "Confirm and Send" at bounding box center [876, 448] width 146 height 36
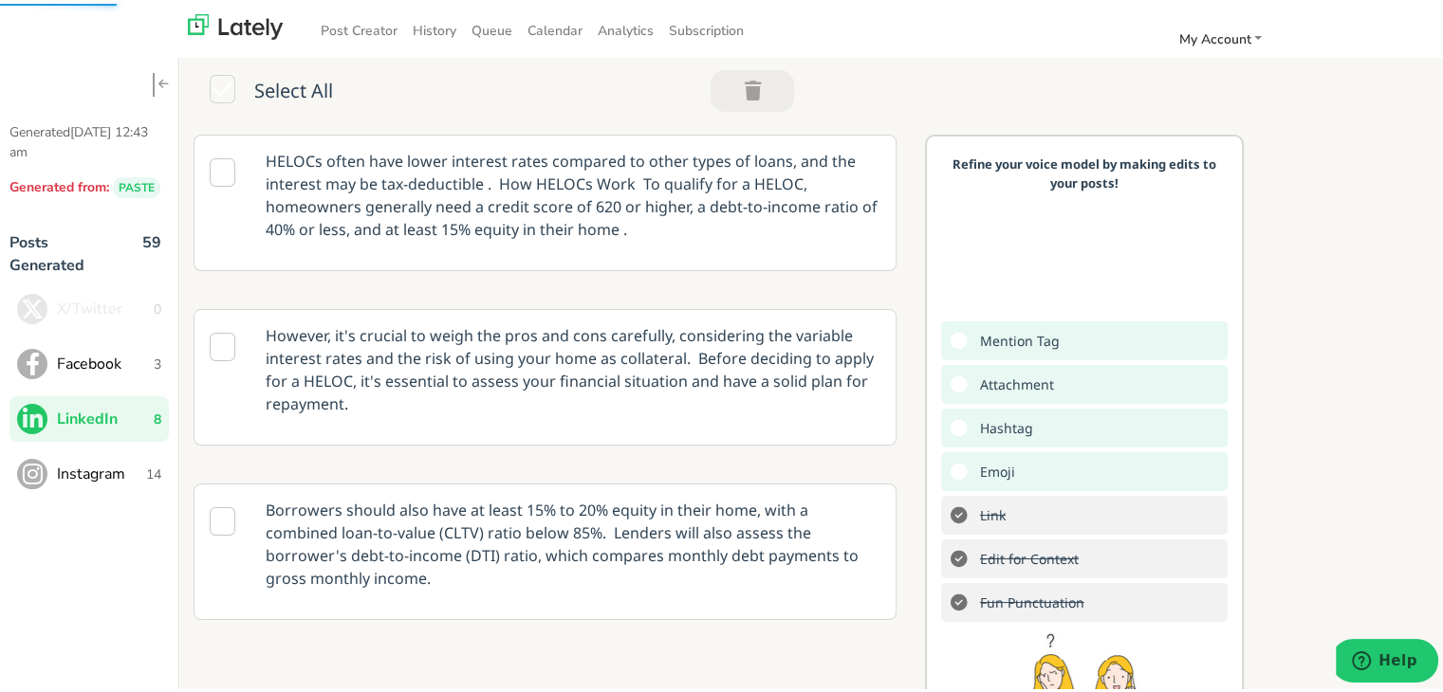
drag, startPoint x: 482, startPoint y: 150, endPoint x: 149, endPoint y: 373, distance: 400.6
click at [482, 150] on p "HELOCs often have lower interest rates compared to other types of loans, and th…" at bounding box center [572, 192] width 643 height 120
click at [149, 373] on button "Facebook 3" at bounding box center [88, 361] width 159 height 46
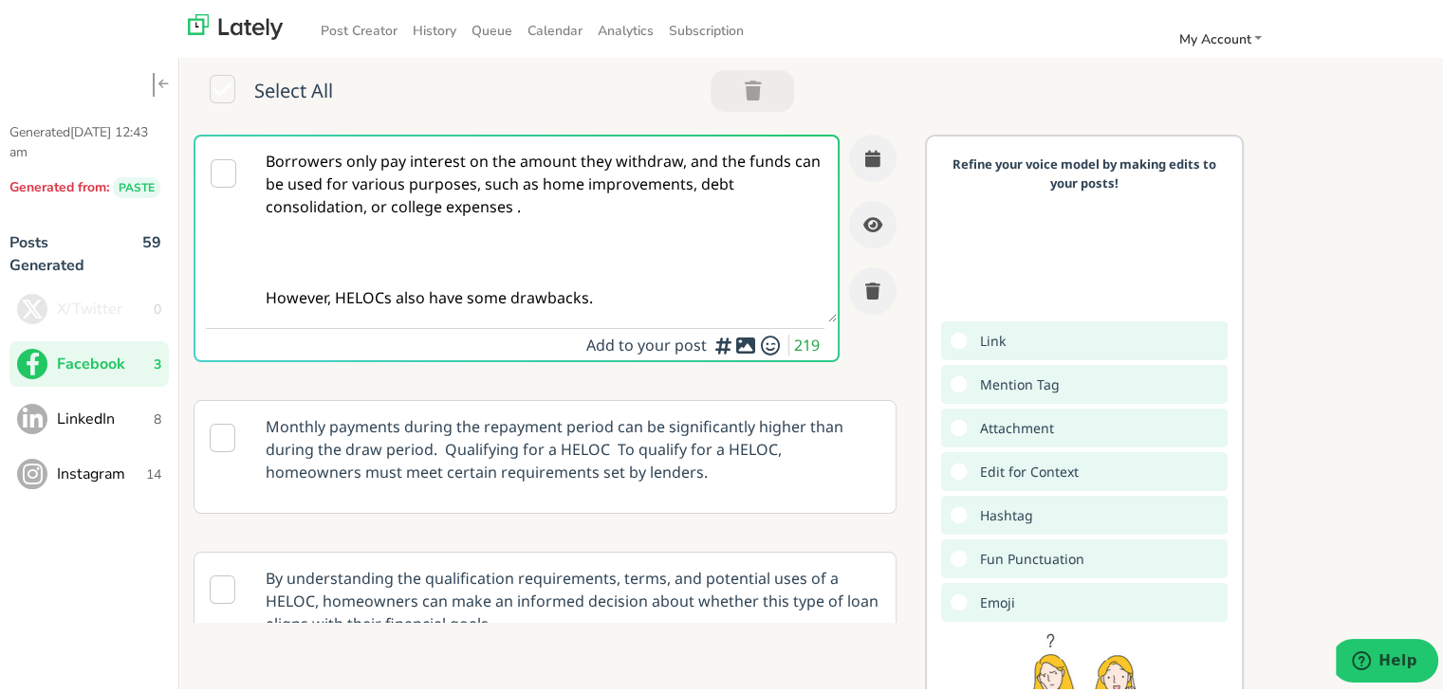
click at [338, 257] on textarea "Borrowers only pay interest on the amount they withdraw, and the funds can be u…" at bounding box center [544, 226] width 584 height 186
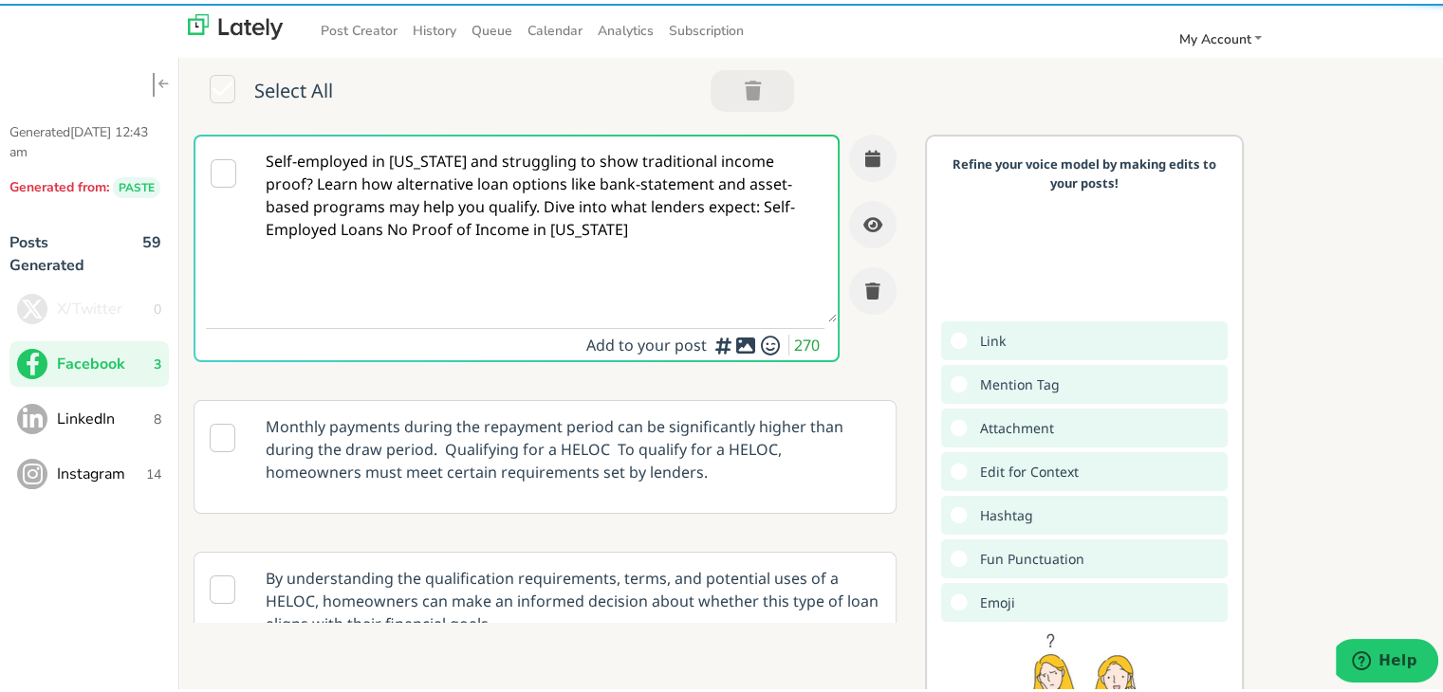
click at [418, 187] on textarea "Self-employed in [US_STATE] and struggling to show traditional income proof? Le…" at bounding box center [544, 226] width 584 height 186
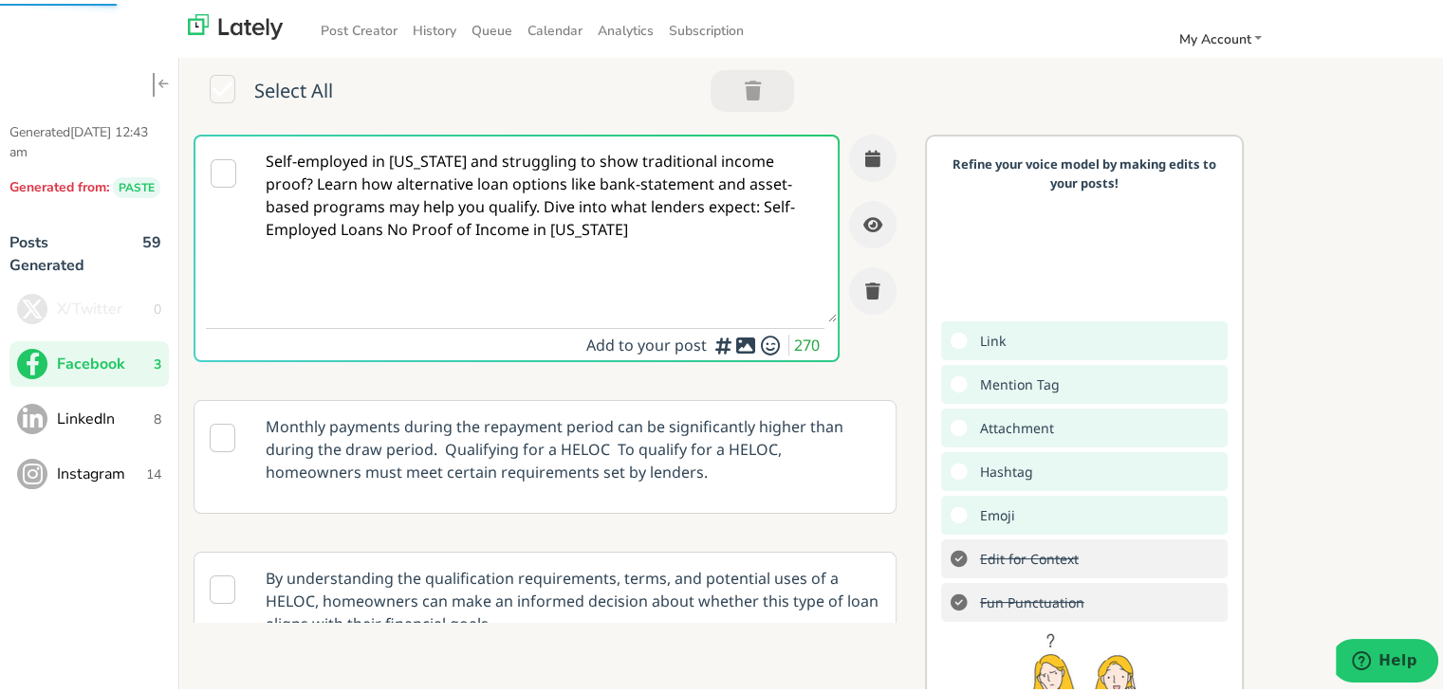
click at [622, 161] on textarea "Self-employed in [US_STATE] and struggling to show traditional income proof? Le…" at bounding box center [544, 226] width 584 height 186
click at [311, 176] on textarea "Self-employed in [US_STATE] and struggling to show traditional income proof? Le…" at bounding box center [544, 226] width 584 height 186
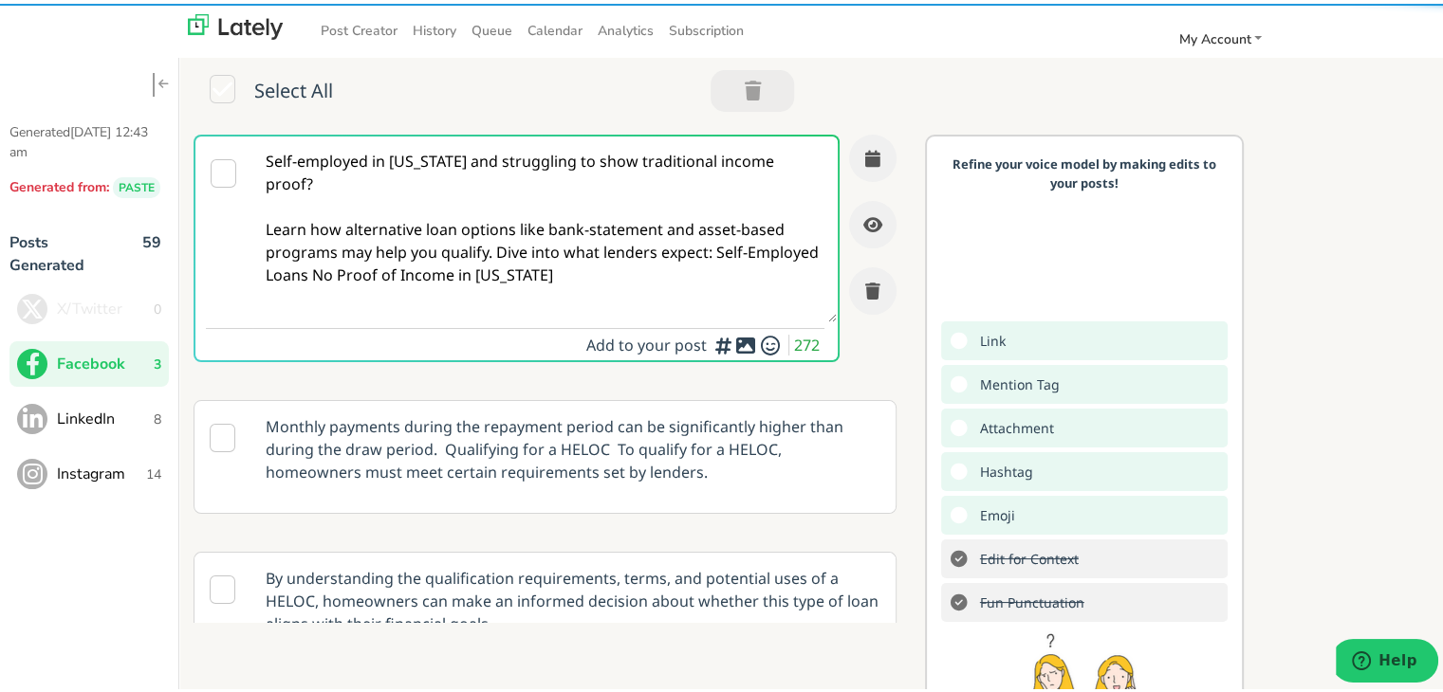
click at [494, 240] on textarea "Self-employed in [US_STATE] and struggling to show traditional income proof? Le…" at bounding box center [544, 226] width 584 height 186
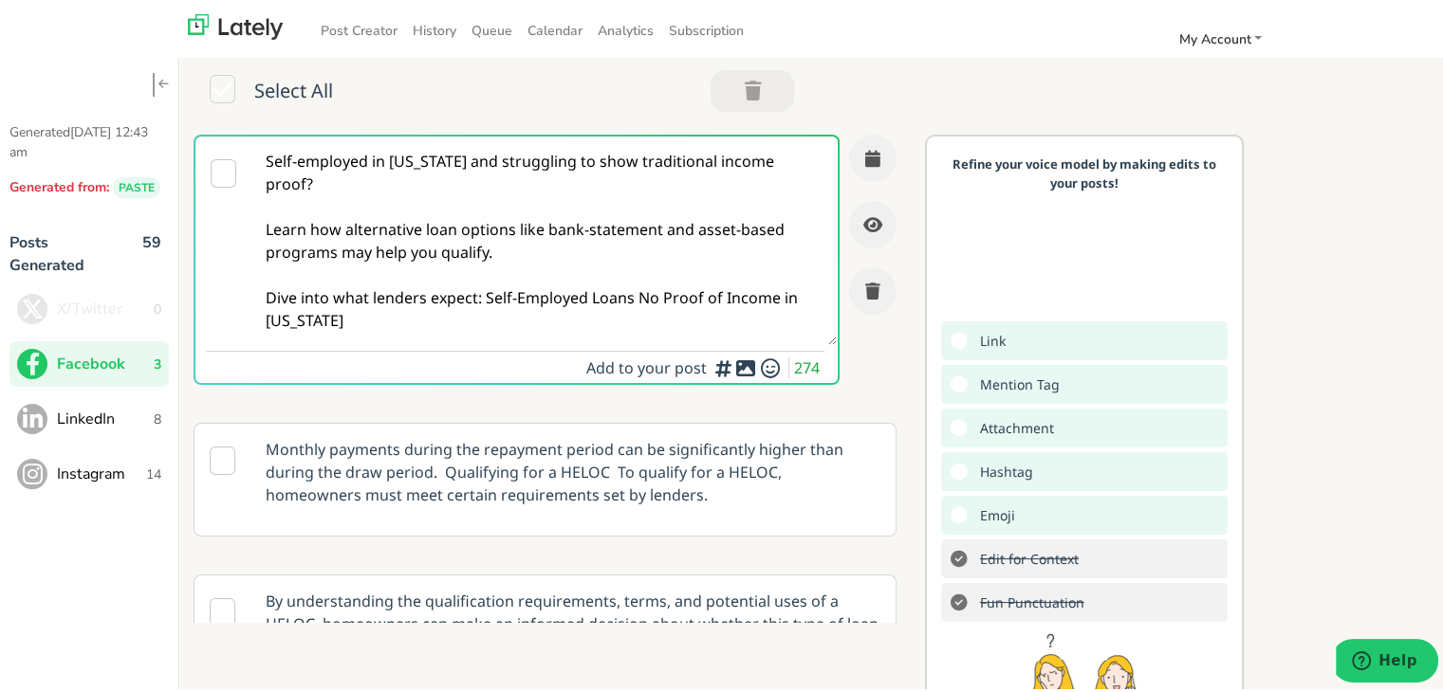
drag, startPoint x: 479, startPoint y: 318, endPoint x: 483, endPoint y: 287, distance: 30.6
click at [483, 287] on textarea "Self-employed in [US_STATE] and struggling to show traditional income proof? Le…" at bounding box center [544, 237] width 584 height 209
paste textarea "[URL][DOMAIN_NAME]"
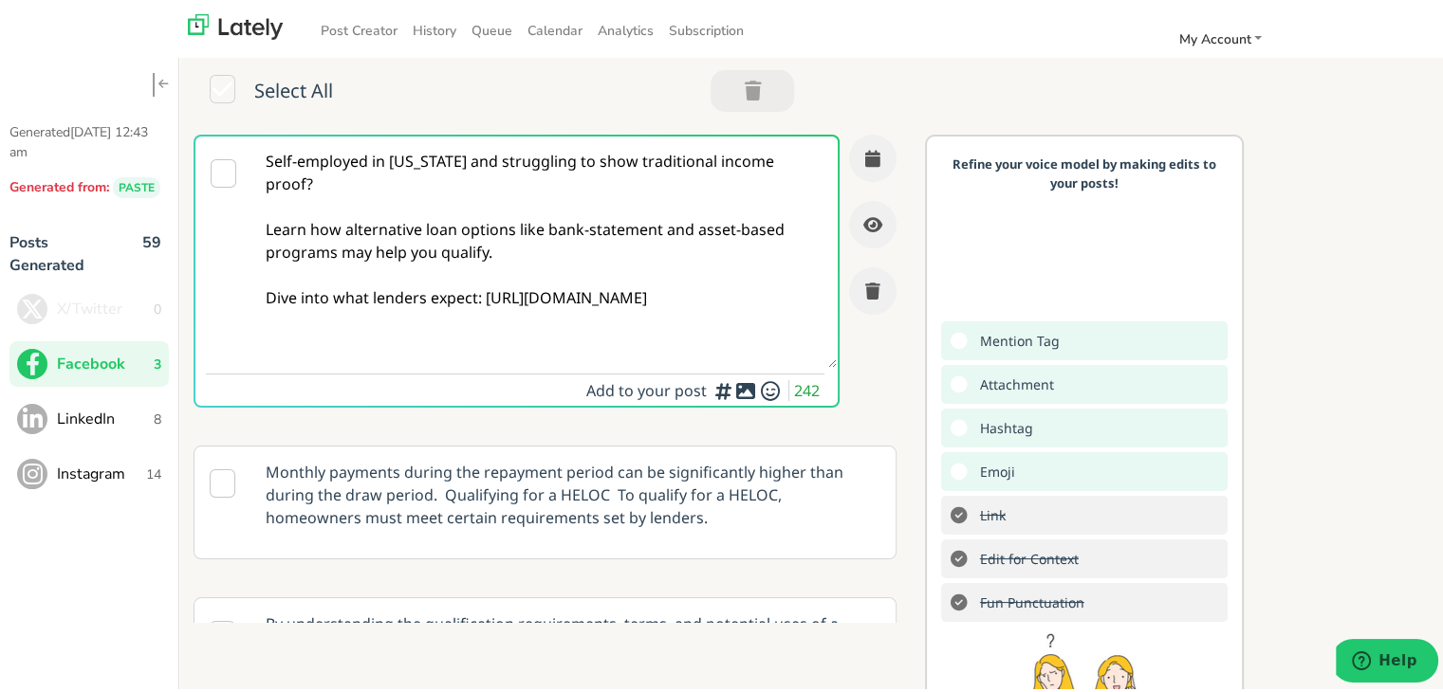
type textarea "Self-employed in [US_STATE] and struggling to show traditional income proof? Le…"
click at [530, 297] on textarea "Self-employed in [US_STATE] and struggling to show traditional income proof? Le…" at bounding box center [544, 248] width 584 height 231
click at [861, 147] on button "button" at bounding box center [872, 154] width 47 height 47
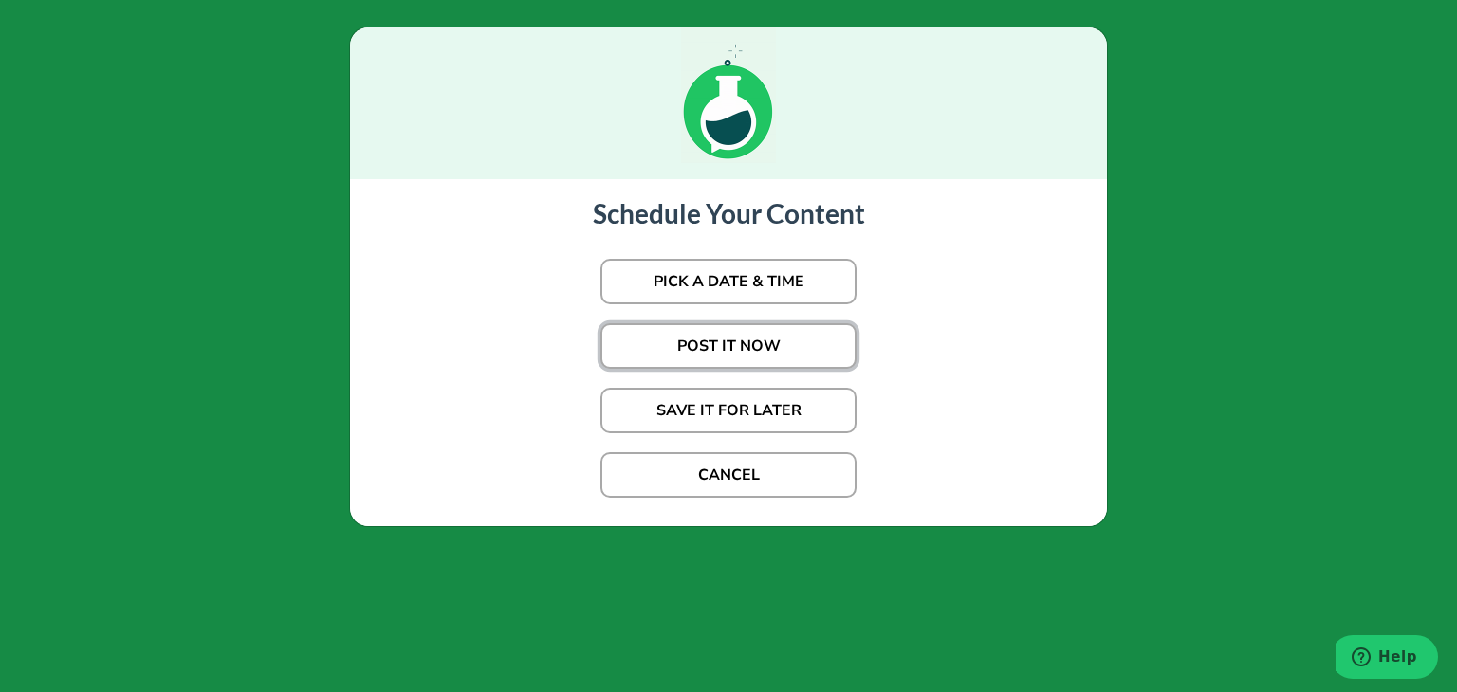
click at [719, 353] on button "POST IT NOW" at bounding box center [728, 346] width 256 height 46
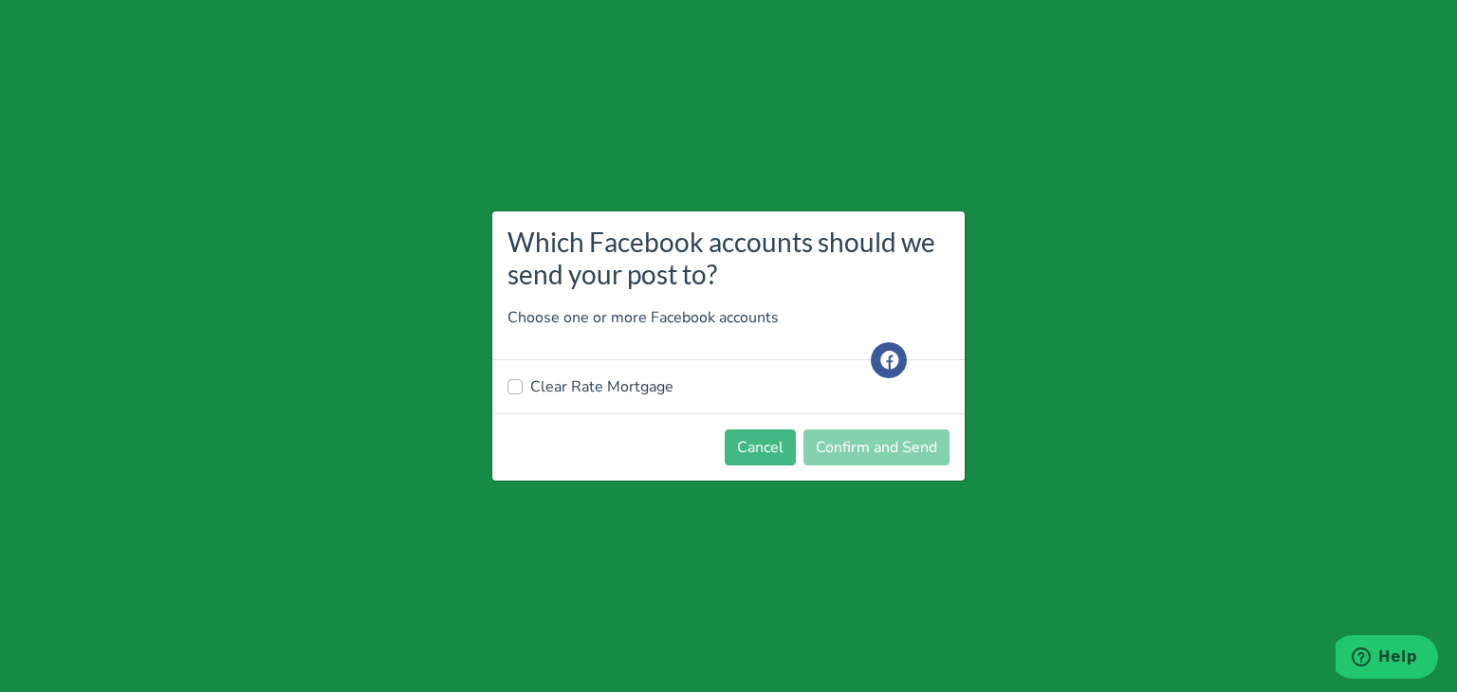
click at [565, 384] on label "Clear Rate Mortgage" at bounding box center [601, 387] width 143 height 23
click at [523, 384] on input "Clear Rate Mortgage" at bounding box center [514, 385] width 15 height 19
checkbox input "true"
click at [842, 447] on button "Confirm and Send" at bounding box center [876, 448] width 146 height 36
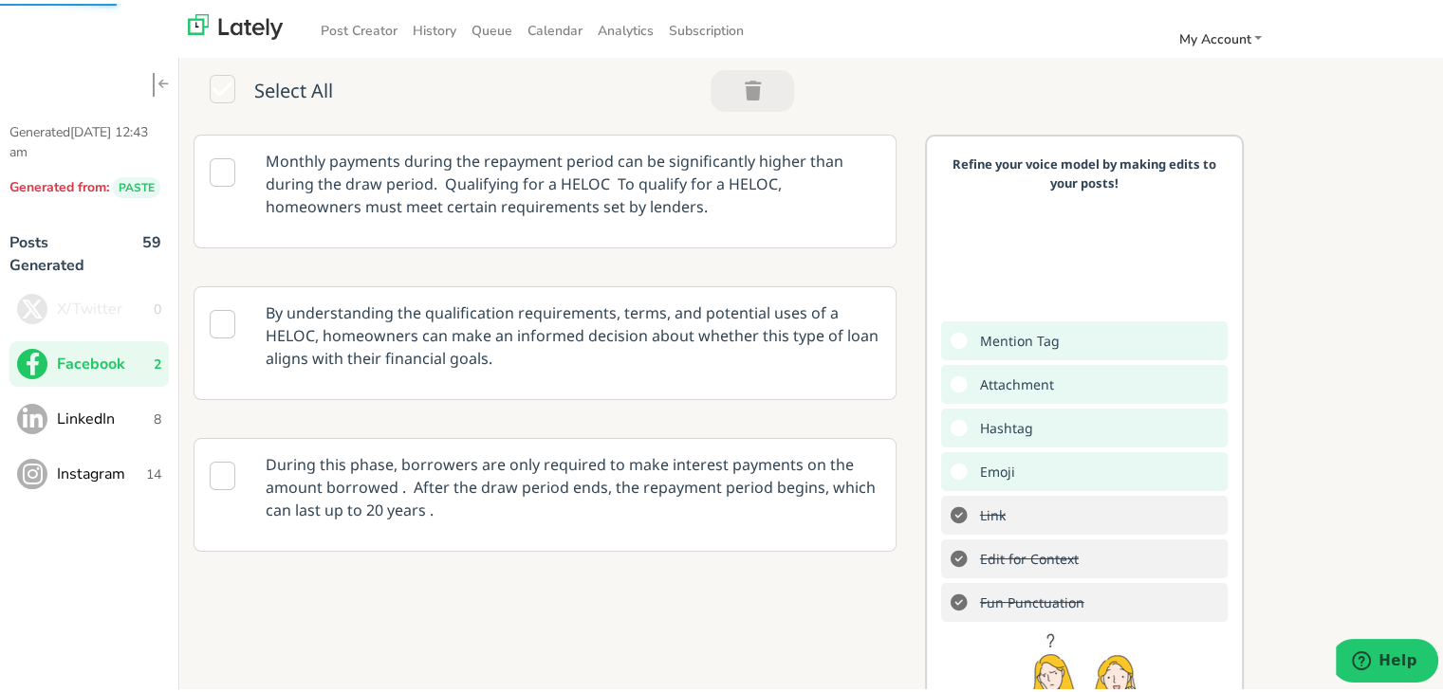
scroll to position [9, 0]
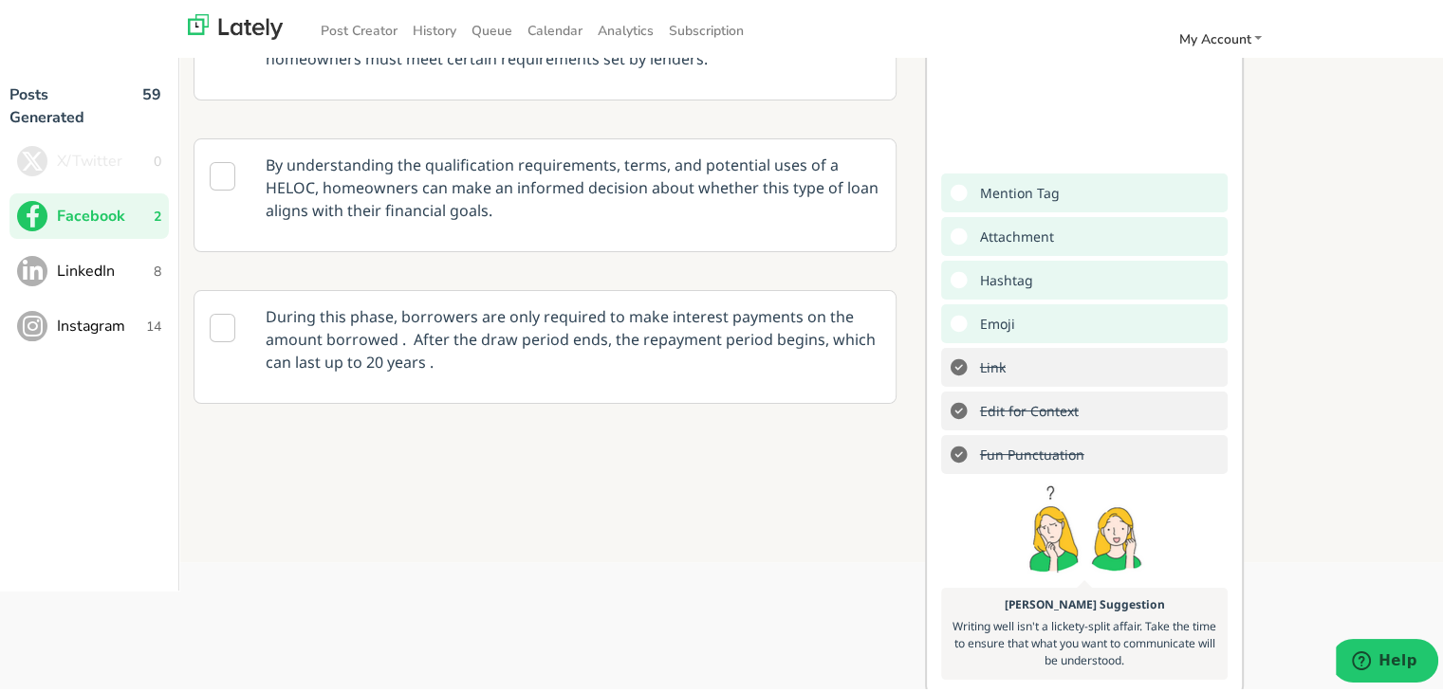
click at [133, 256] on span "LinkedIn" at bounding box center [105, 267] width 97 height 23
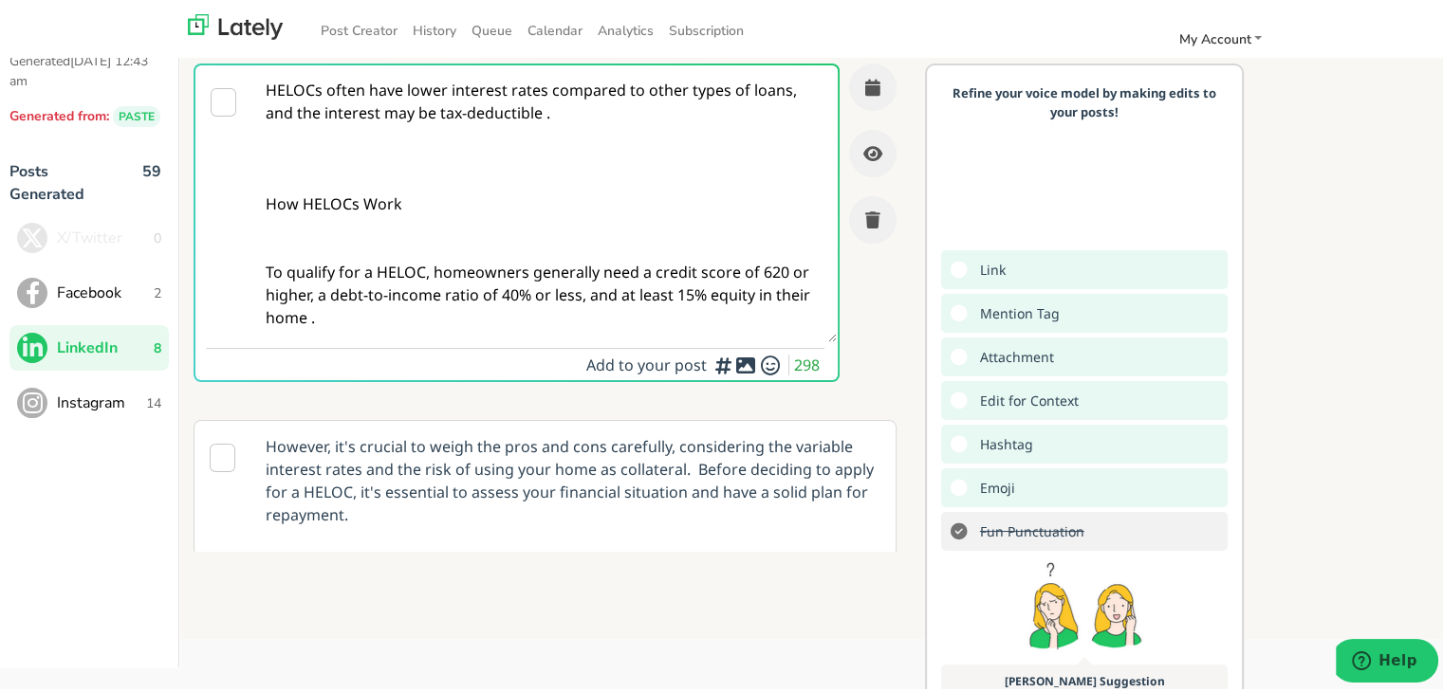
scroll to position [0, 0]
click at [500, 167] on textarea "HELOCs often have lower interest rates compared to other types of loans, and th…" at bounding box center [544, 200] width 584 height 277
paste textarea "For self-employed borrowers in [US_STATE], getting a mortgage without tradition…"
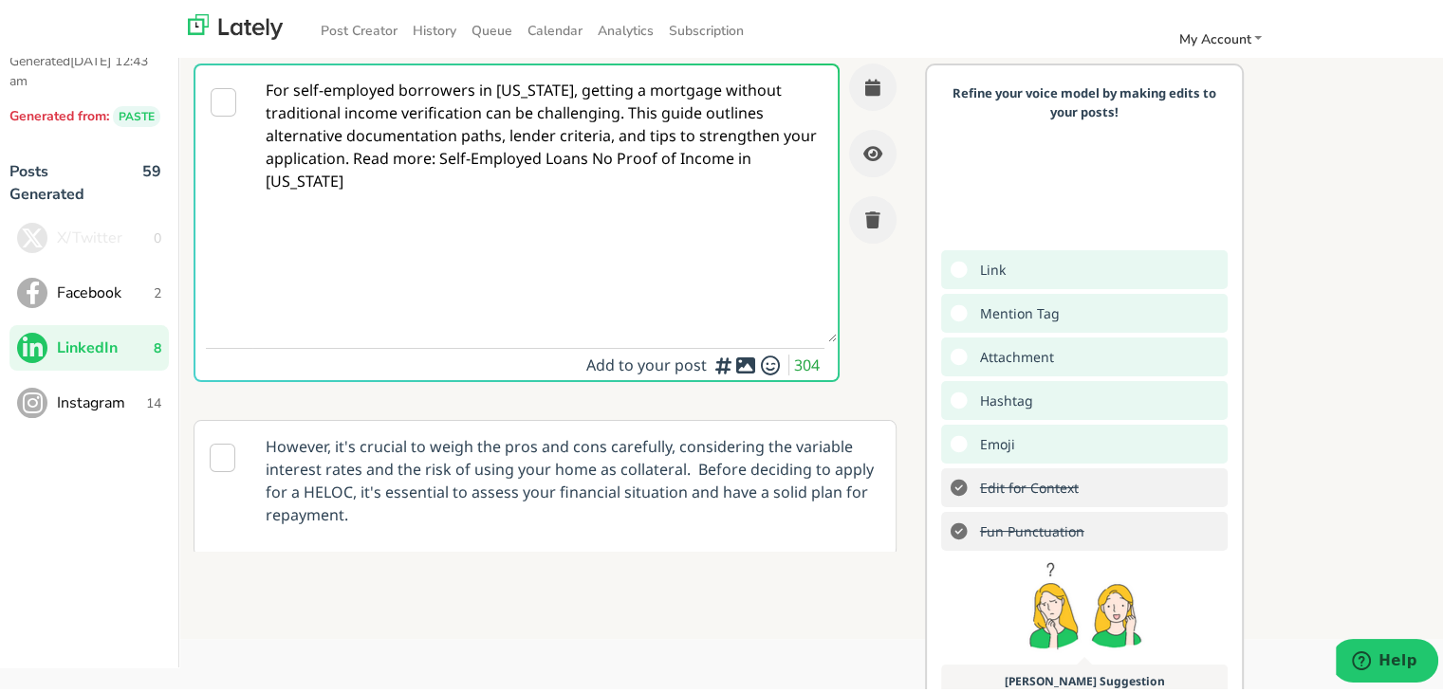
click at [597, 147] on textarea "For self-employed borrowers in [US_STATE], getting a mortgage without tradition…" at bounding box center [544, 200] width 584 height 277
click at [621, 110] on textarea "For self-employed borrowers in [US_STATE], getting a mortgage without tradition…" at bounding box center [544, 200] width 584 height 277
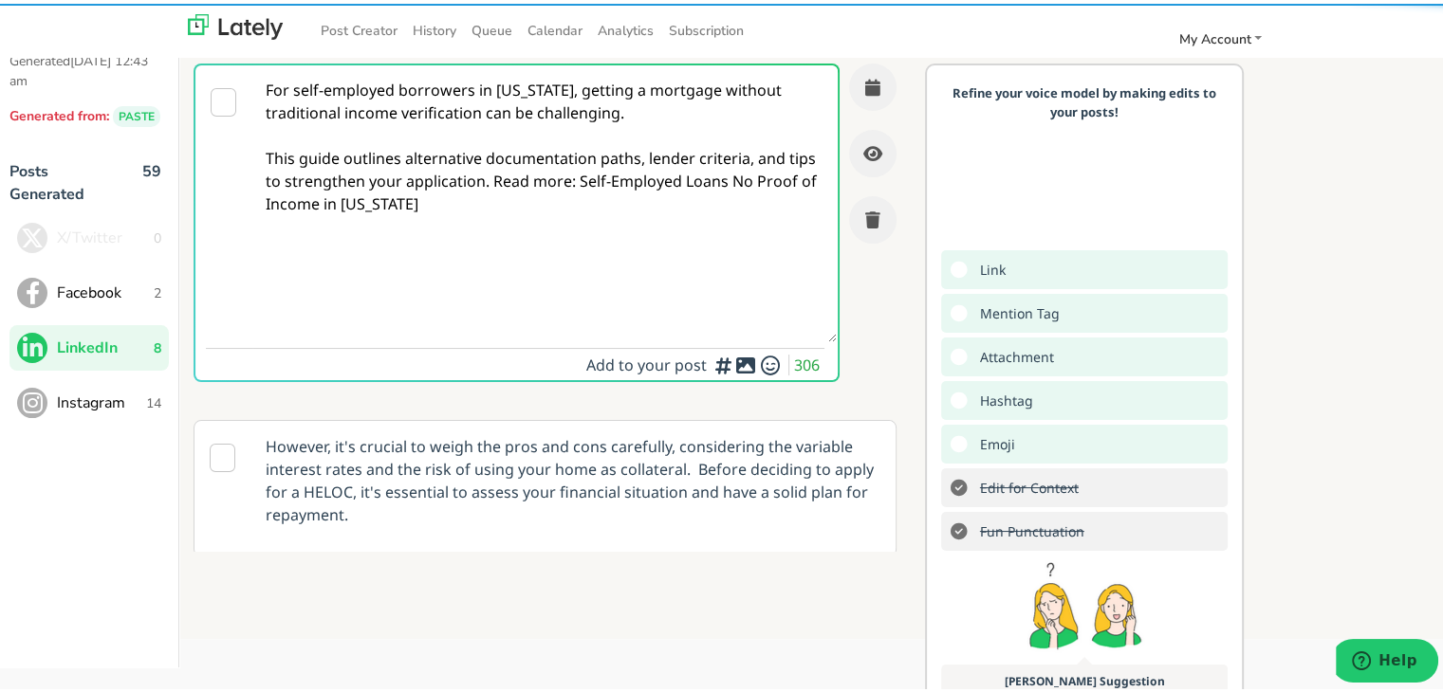
click at [524, 173] on textarea "For self-employed borrowers in [US_STATE], getting a mortgage without tradition…" at bounding box center [544, 200] width 584 height 277
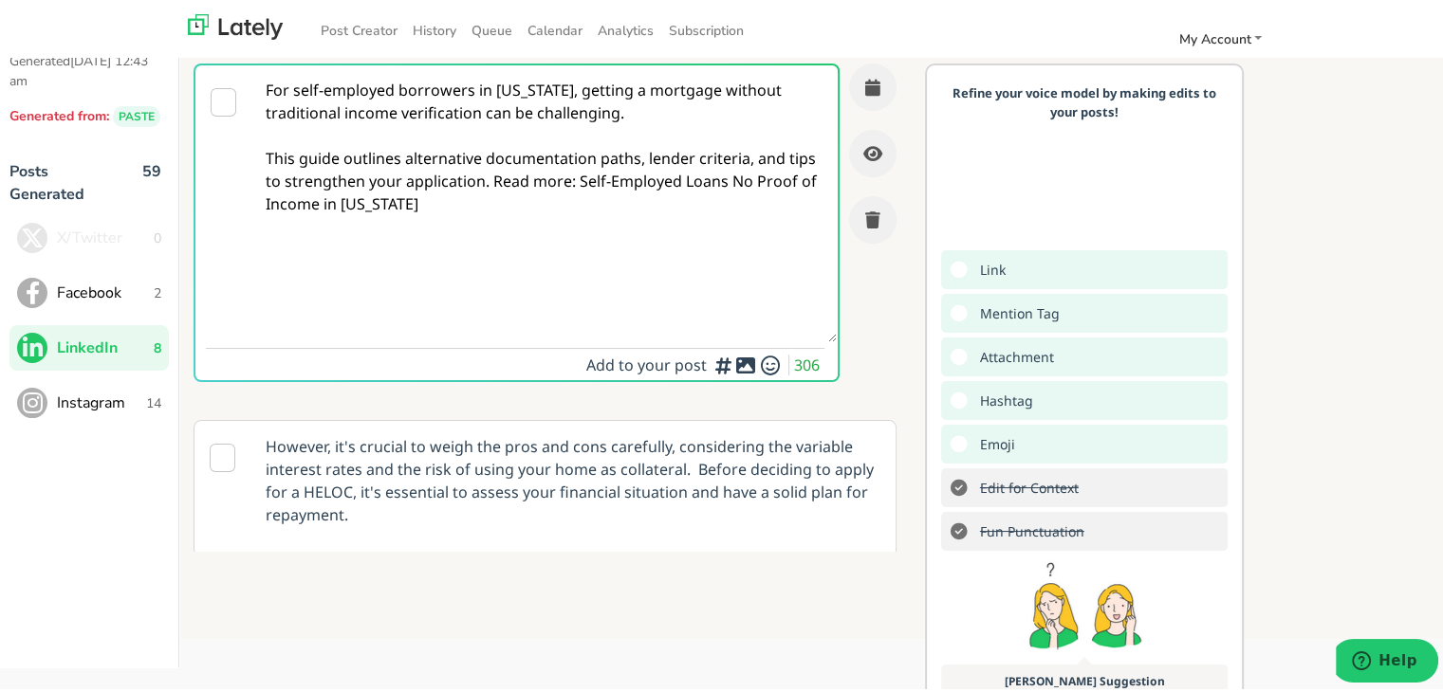
click at [516, 177] on textarea "For self-employed borrowers in [US_STATE], getting a mortgage without tradition…" at bounding box center [544, 200] width 584 height 277
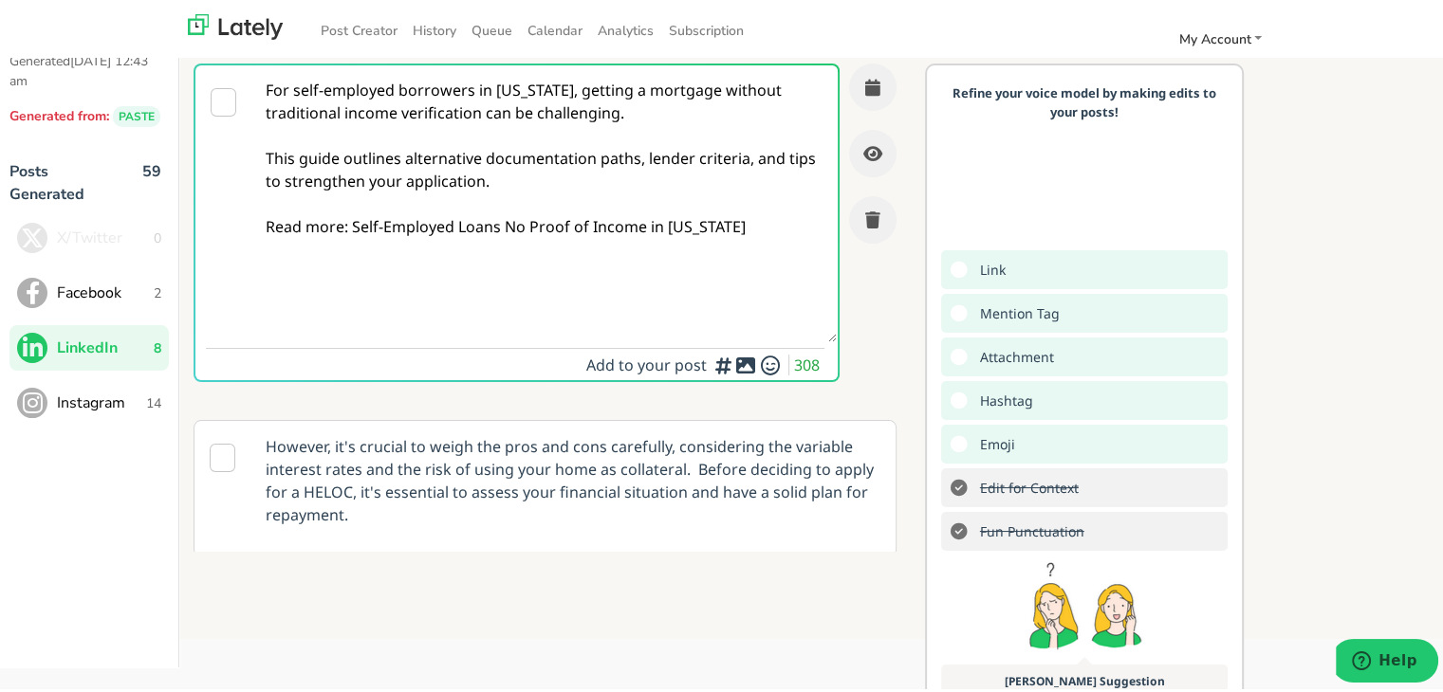
drag, startPoint x: 352, startPoint y: 225, endPoint x: 778, endPoint y: 218, distance: 425.9
click at [778, 218] on textarea "For self-employed borrowers in [US_STATE], getting a mortgage without tradition…" at bounding box center [544, 200] width 584 height 277
paste textarea "[URL][DOMAIN_NAME]"
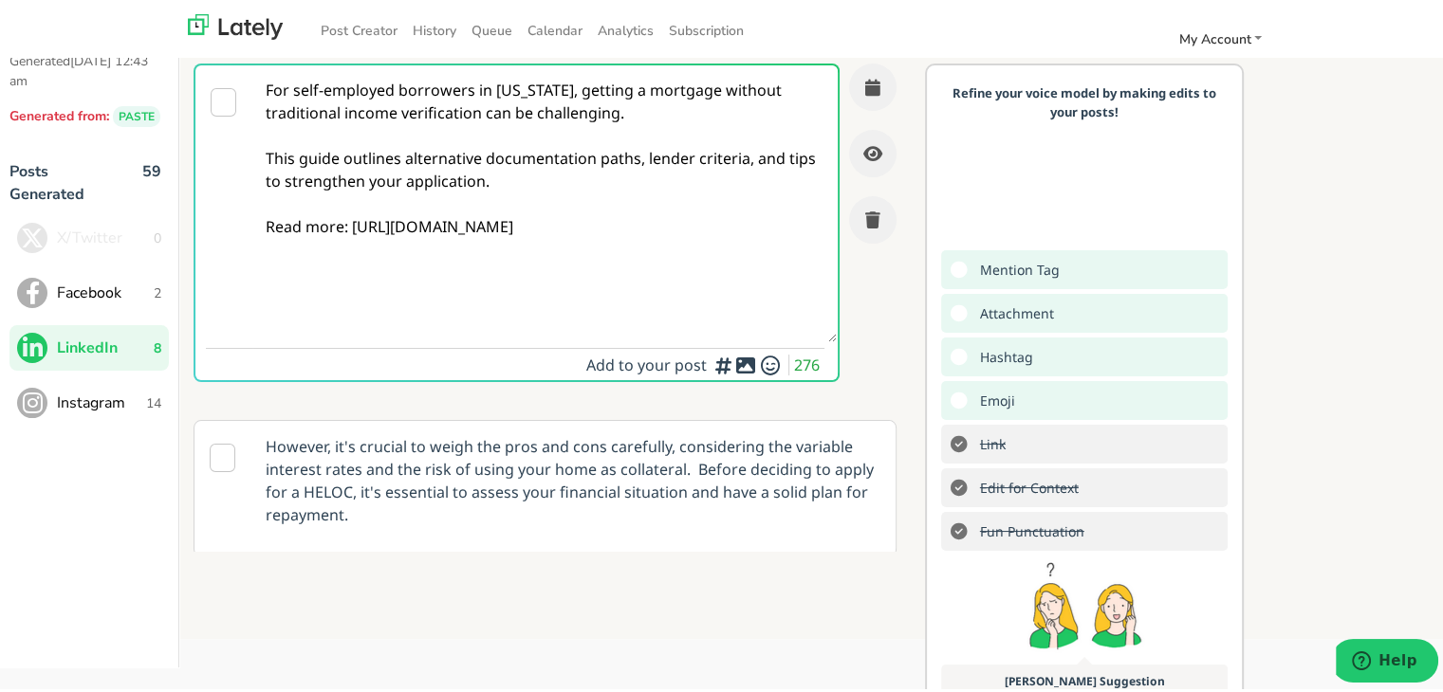
type textarea "For self-employed borrowers in [US_STATE], getting a mortgage without tradition…"
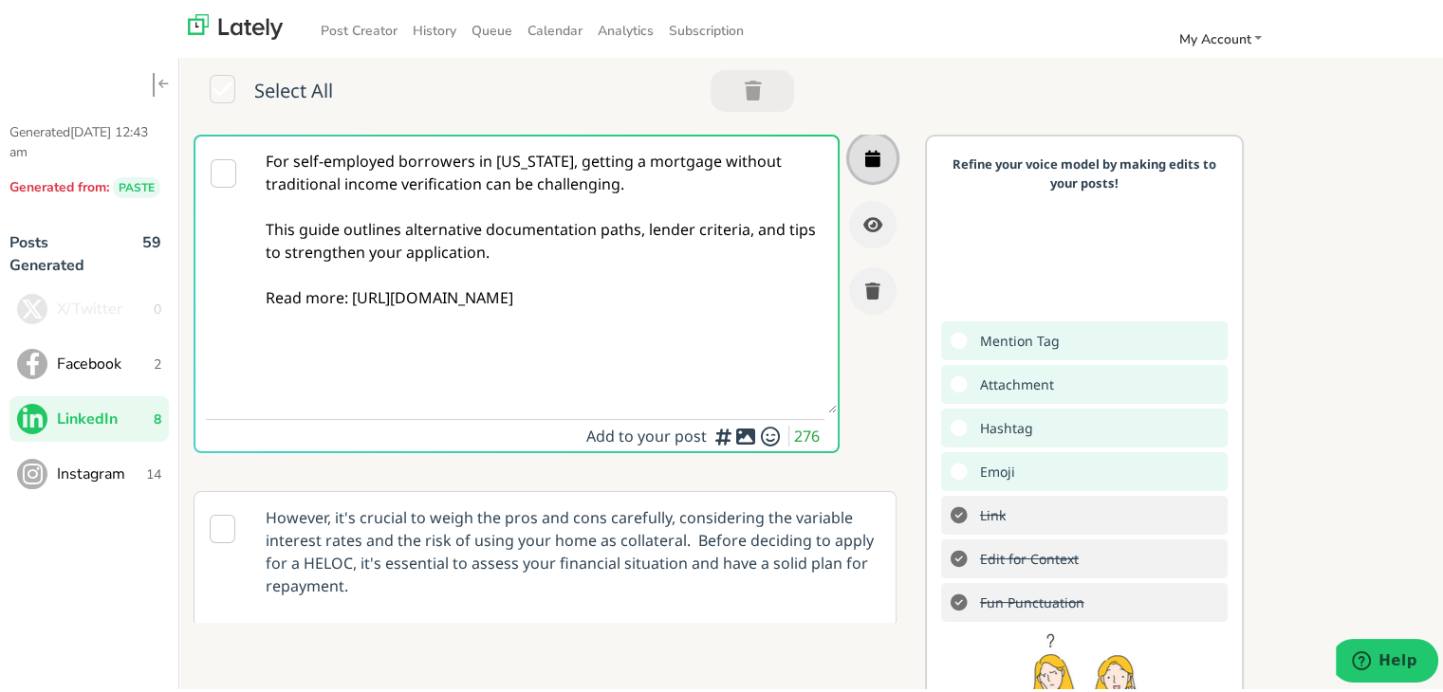
click at [865, 143] on button "button" at bounding box center [872, 154] width 47 height 47
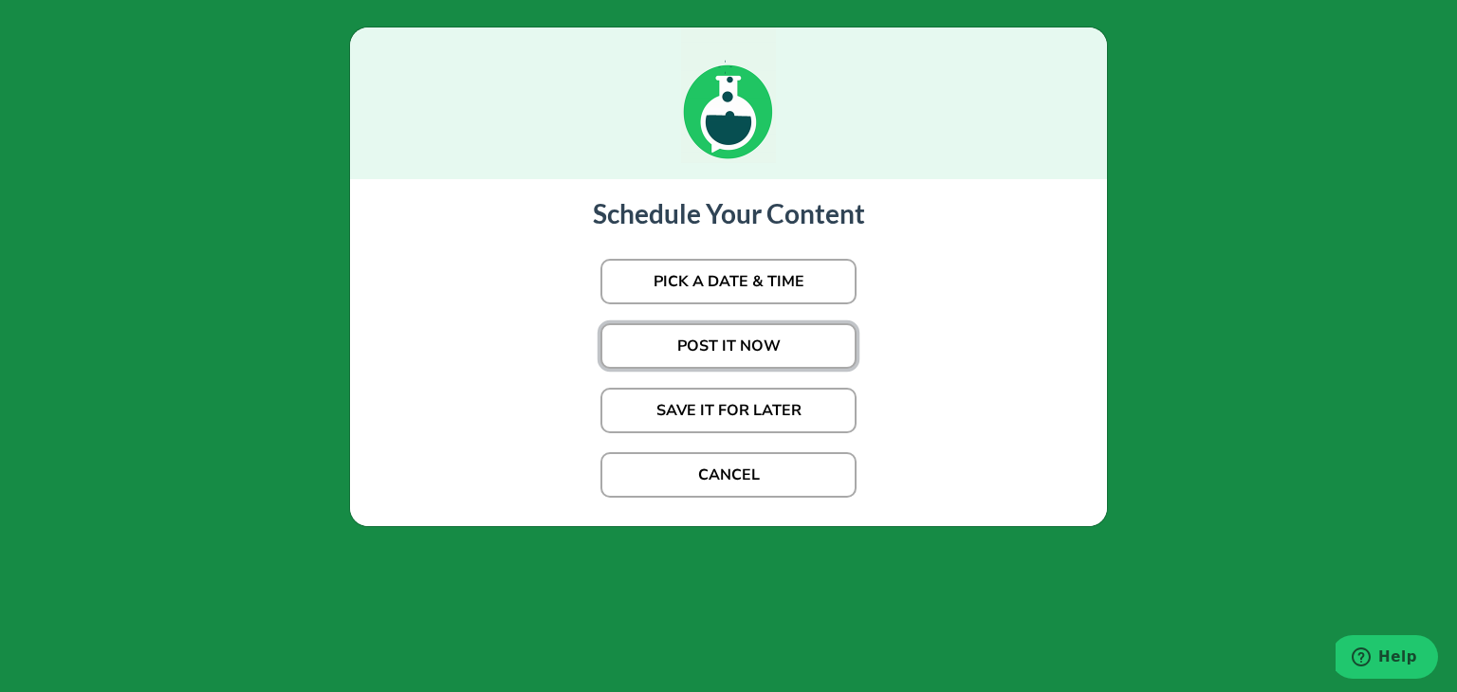
click at [698, 348] on button "POST IT NOW" at bounding box center [728, 346] width 256 height 46
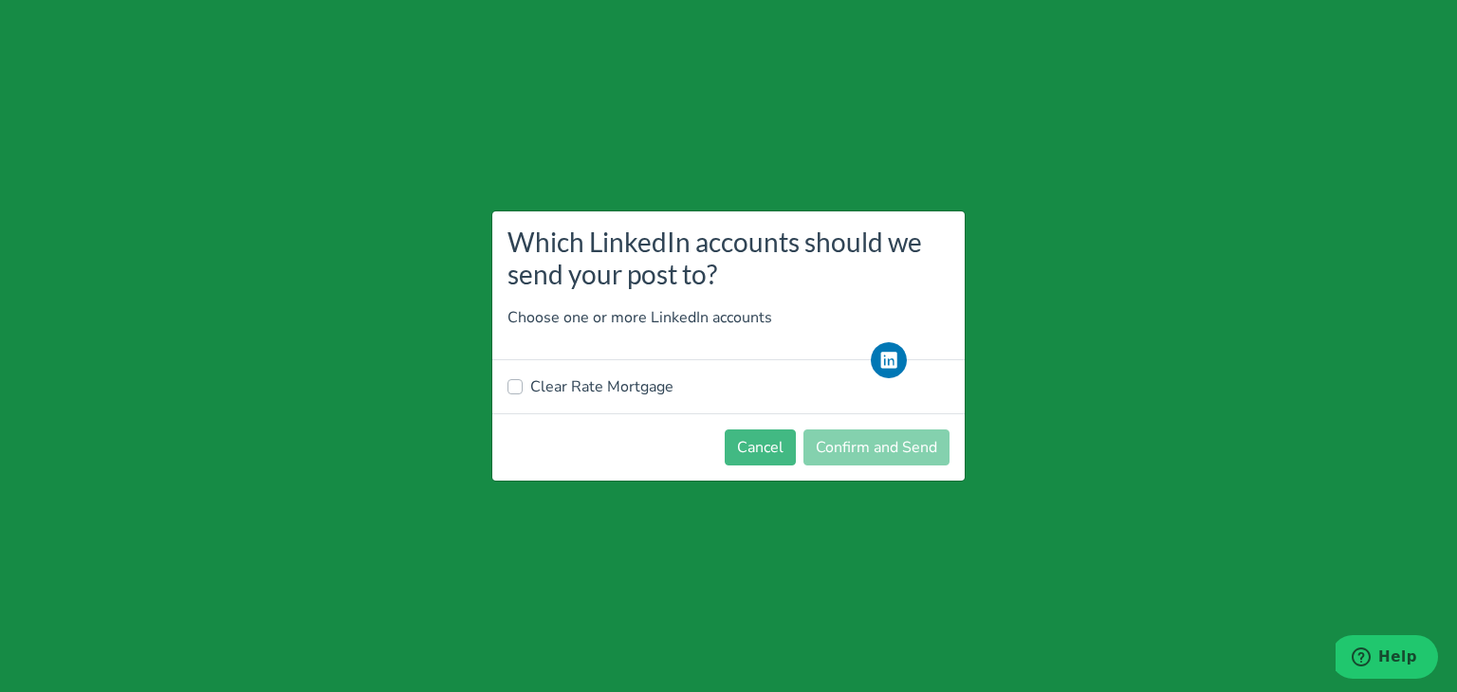
click at [584, 372] on div "Clear Rate Mortgage" at bounding box center [728, 386] width 472 height 53
click at [580, 383] on label "Clear Rate Mortgage" at bounding box center [601, 387] width 143 height 23
click at [523, 383] on input "Clear Rate Mortgage" at bounding box center [514, 385] width 15 height 19
checkbox input "true"
click at [852, 449] on button "Confirm and Send" at bounding box center [876, 448] width 146 height 36
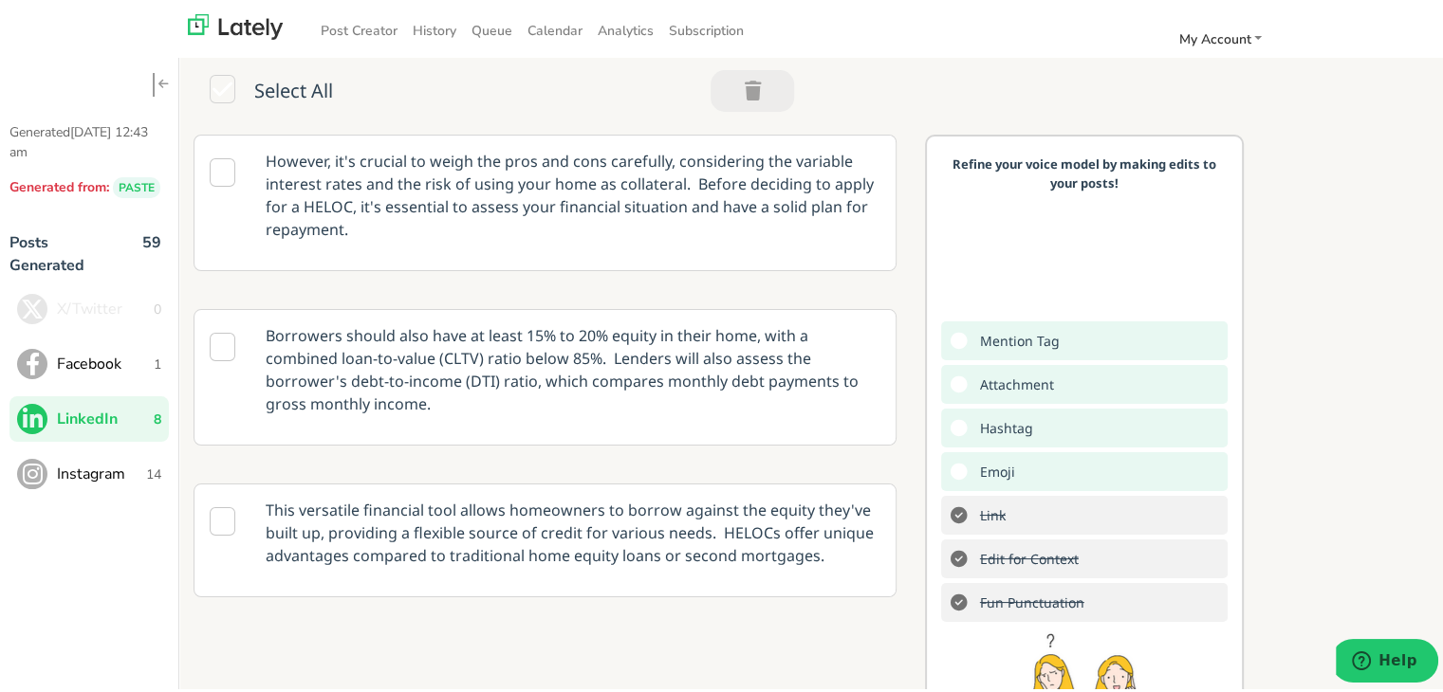
click at [182, 58] on div "Select All" at bounding box center [498, 91] width 639 height 79
